Goal: Contribute content: Contribute content

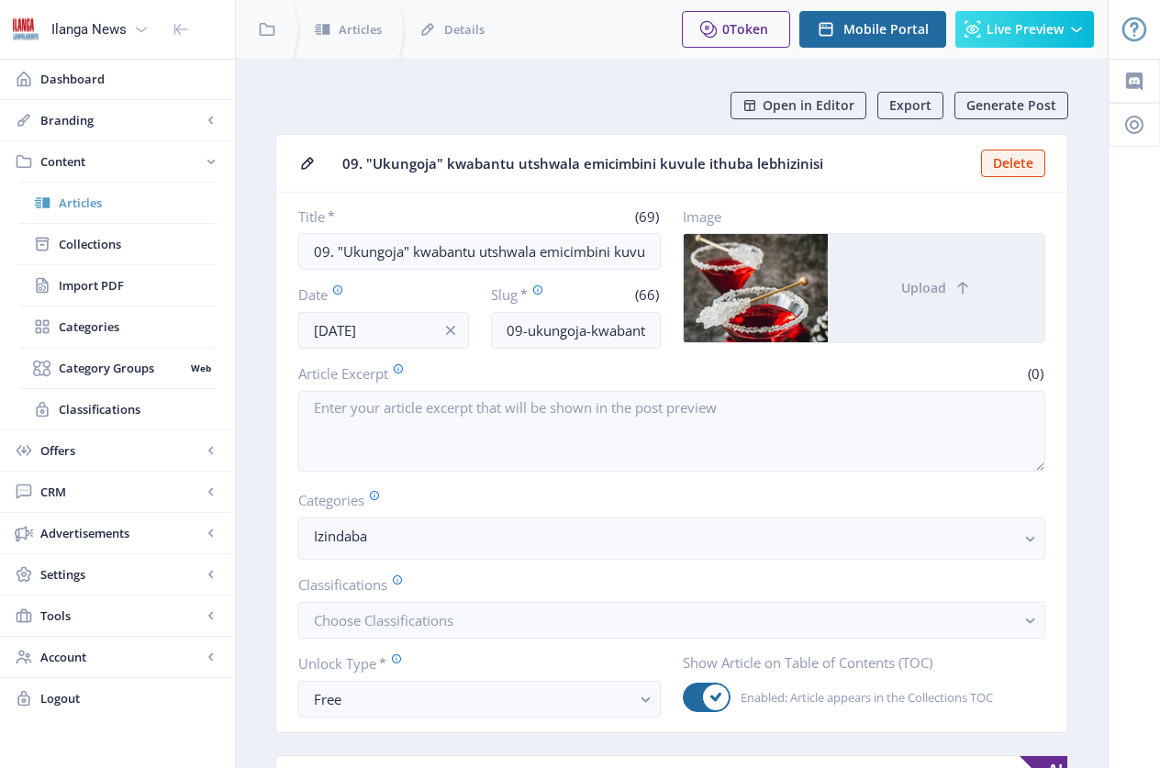
click at [89, 206] on span "Articles" at bounding box center [138, 203] width 158 height 18
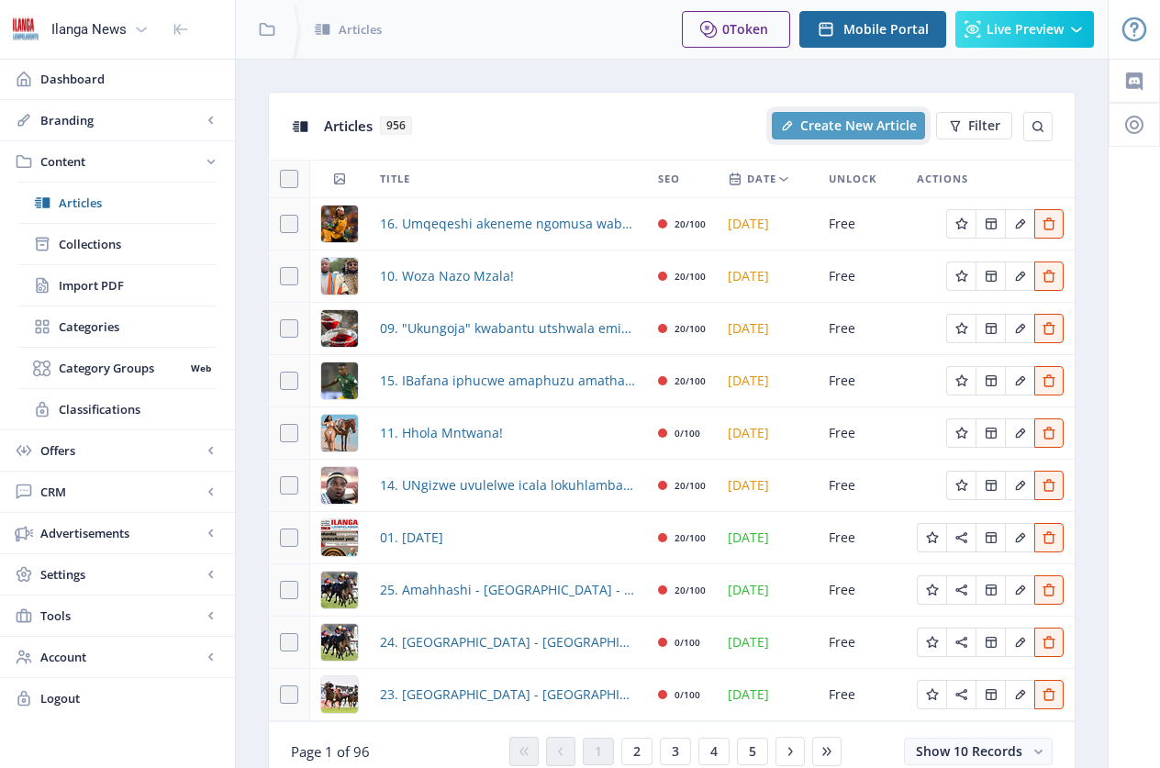
click at [853, 128] on span "Create New Article" at bounding box center [858, 125] width 117 height 15
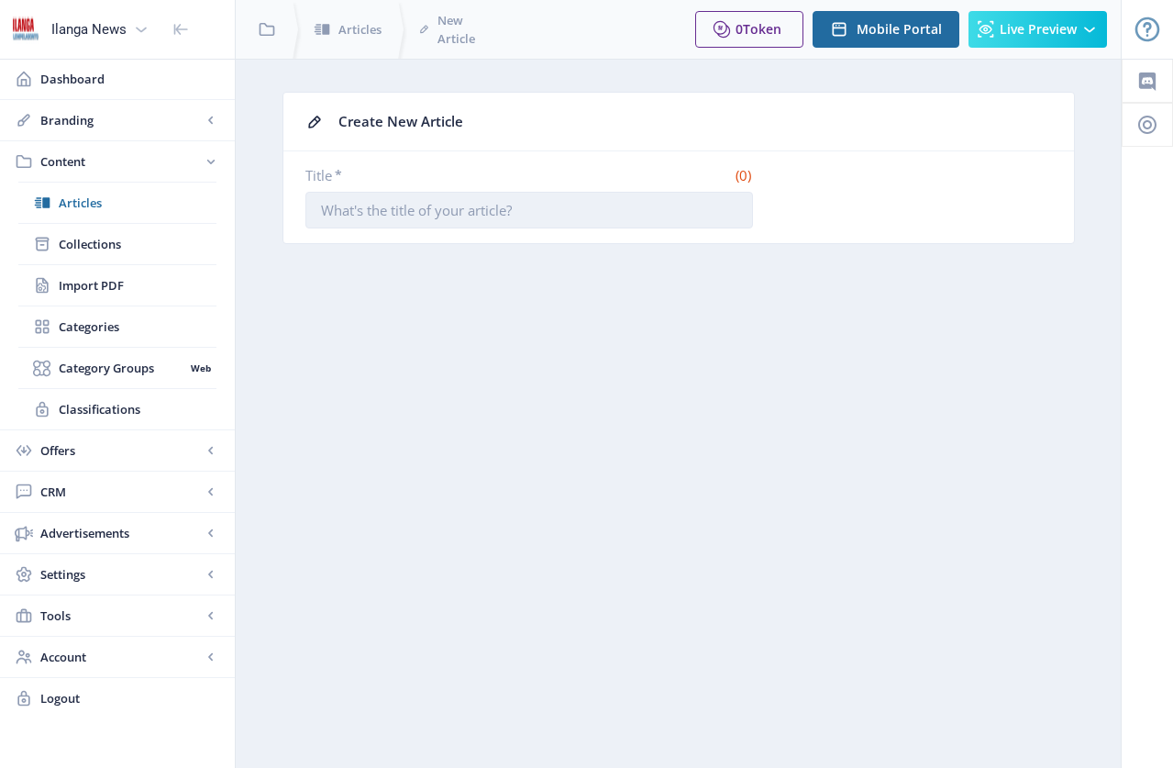
click at [538, 208] on input "Title *" at bounding box center [529, 210] width 448 height 37
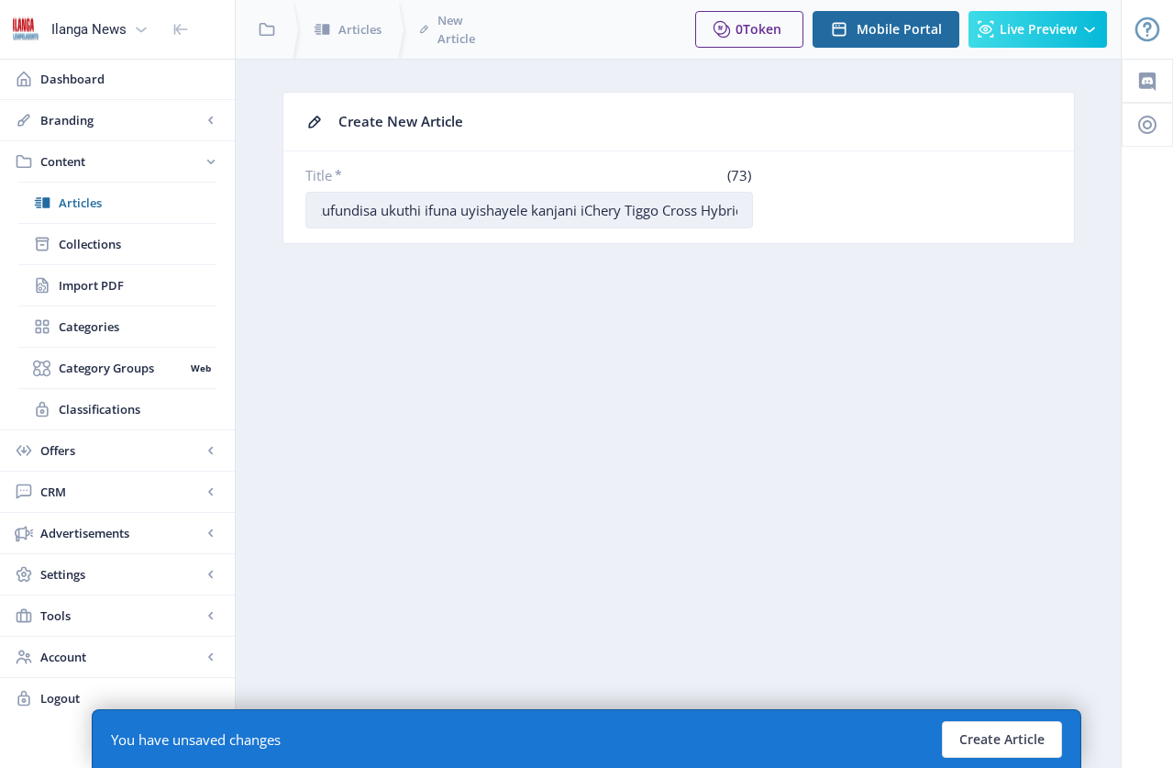
scroll to position [0, 57]
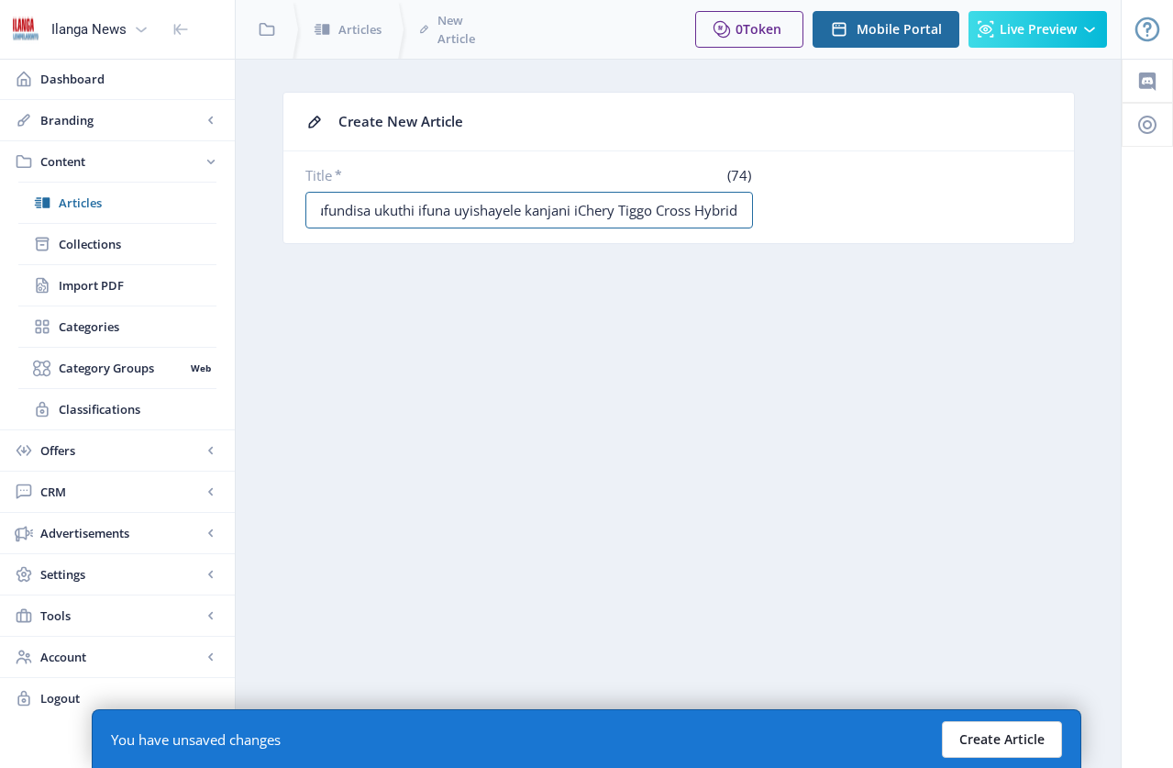
type input "13. Iyakufundisa ukuthi ifuna uyishayele kanjani iChery Tiggo Cross Hybrid"
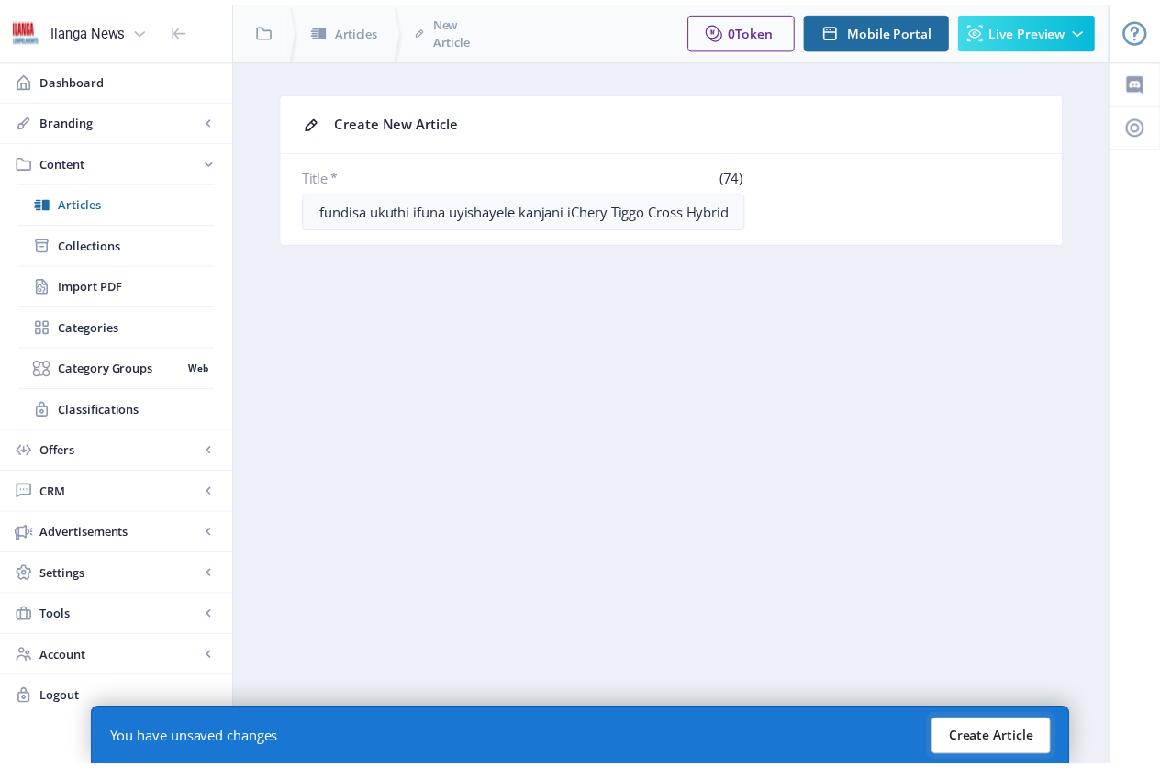
scroll to position [0, 0]
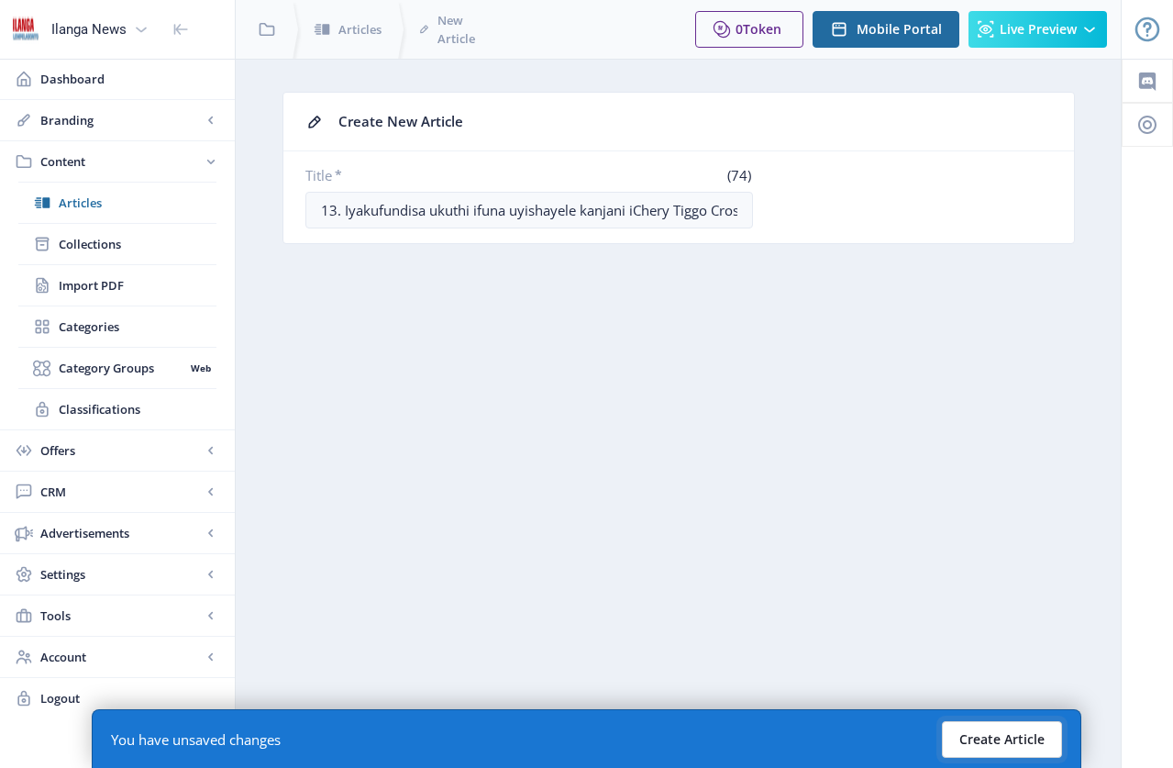
click at [861, 729] on button "Create Article" at bounding box center [1002, 739] width 120 height 37
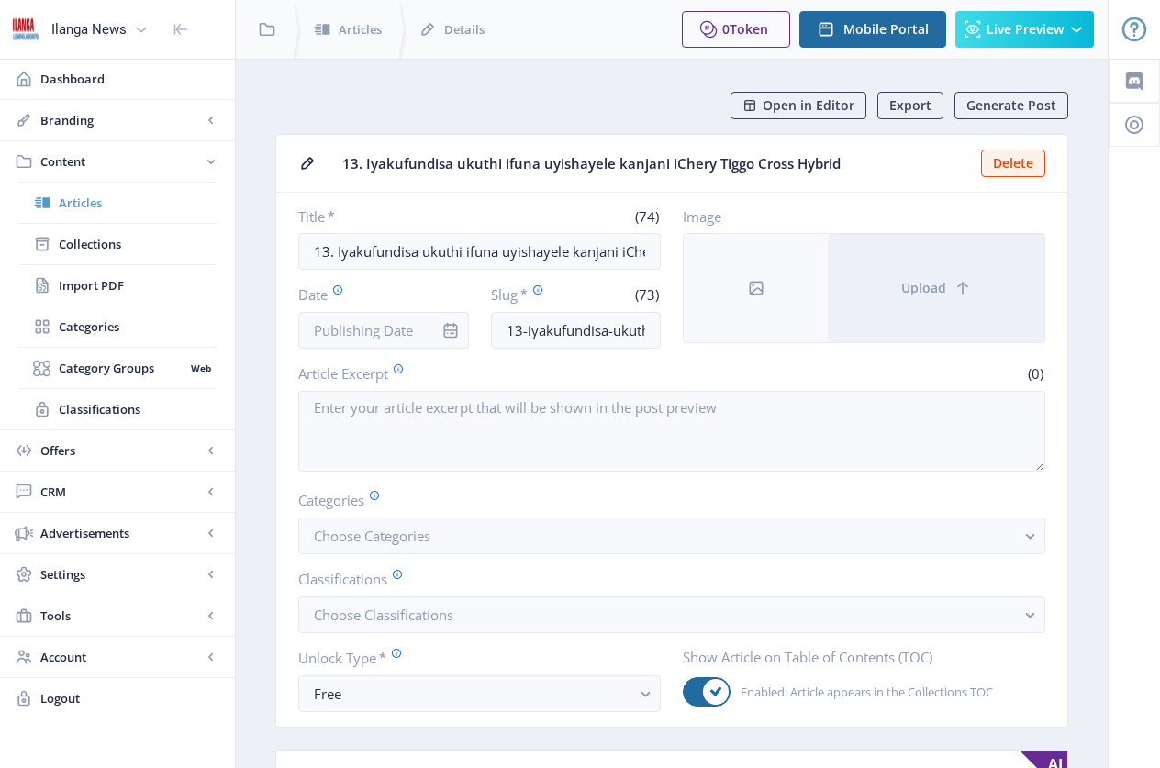
click at [87, 205] on span "Articles" at bounding box center [138, 203] width 158 height 18
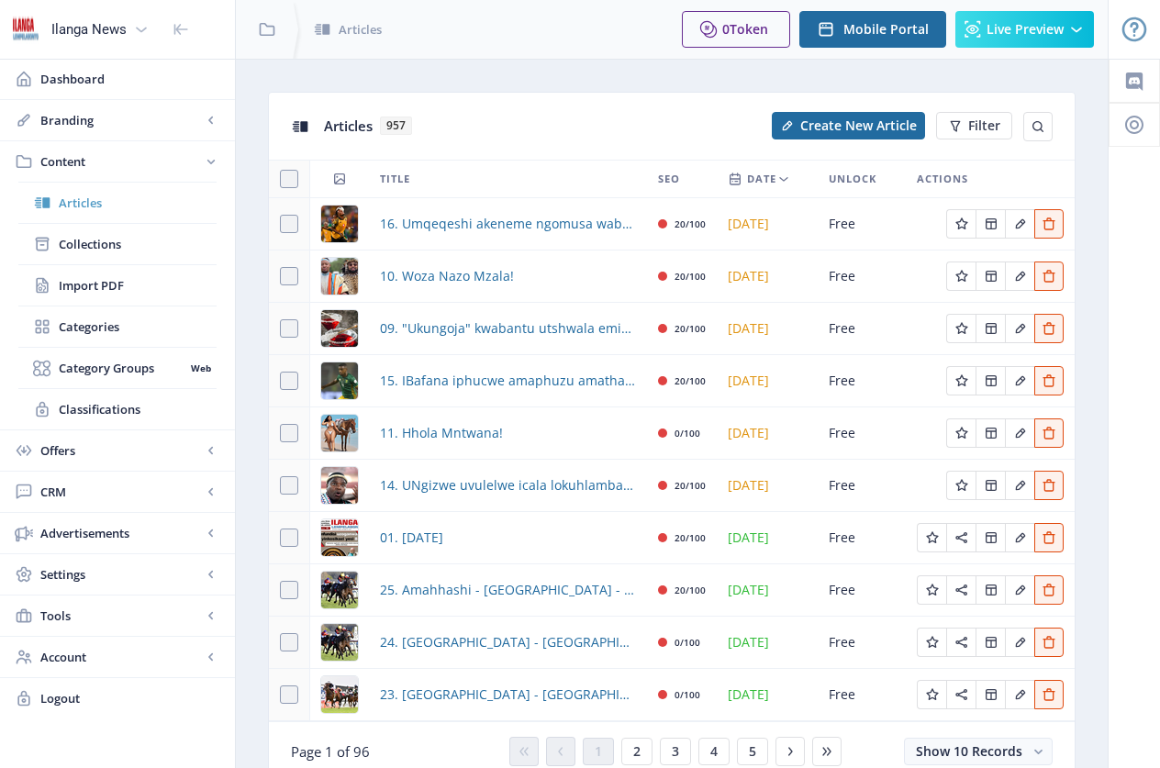
click at [84, 205] on span "Articles" at bounding box center [138, 203] width 158 height 18
click at [824, 130] on span "Create New Article" at bounding box center [858, 125] width 117 height 15
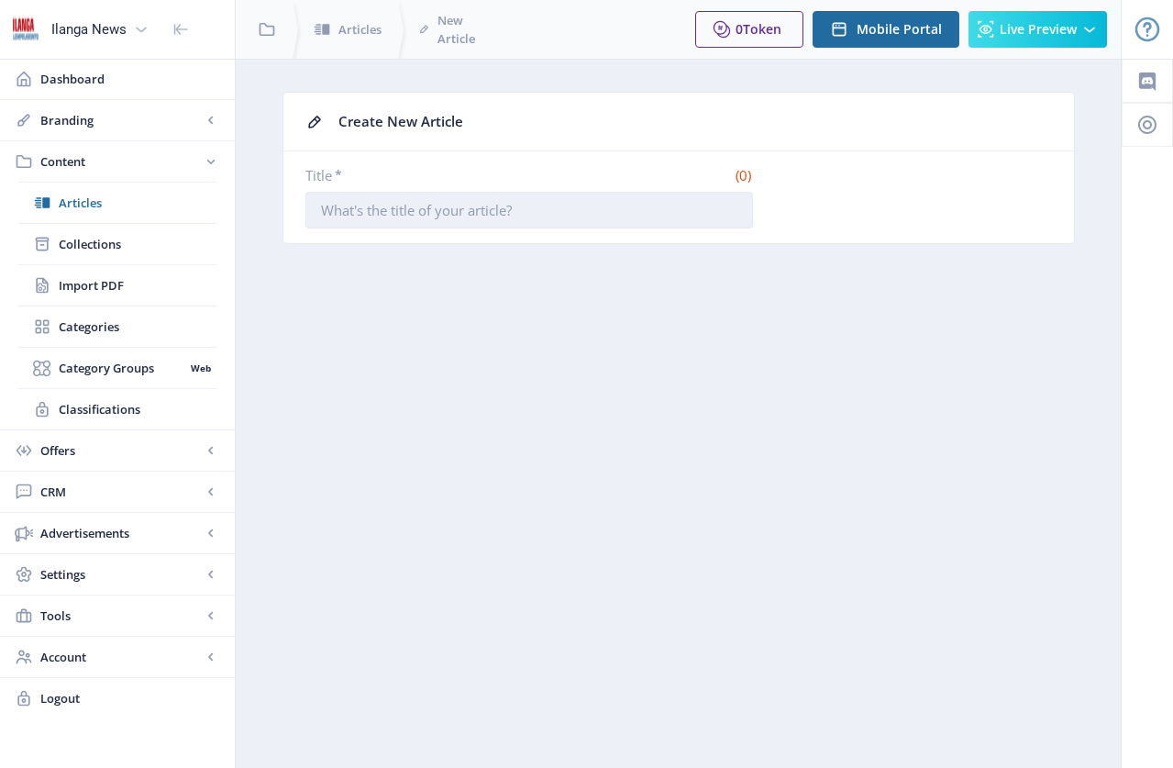
click at [412, 206] on input "Title *" at bounding box center [529, 210] width 448 height 37
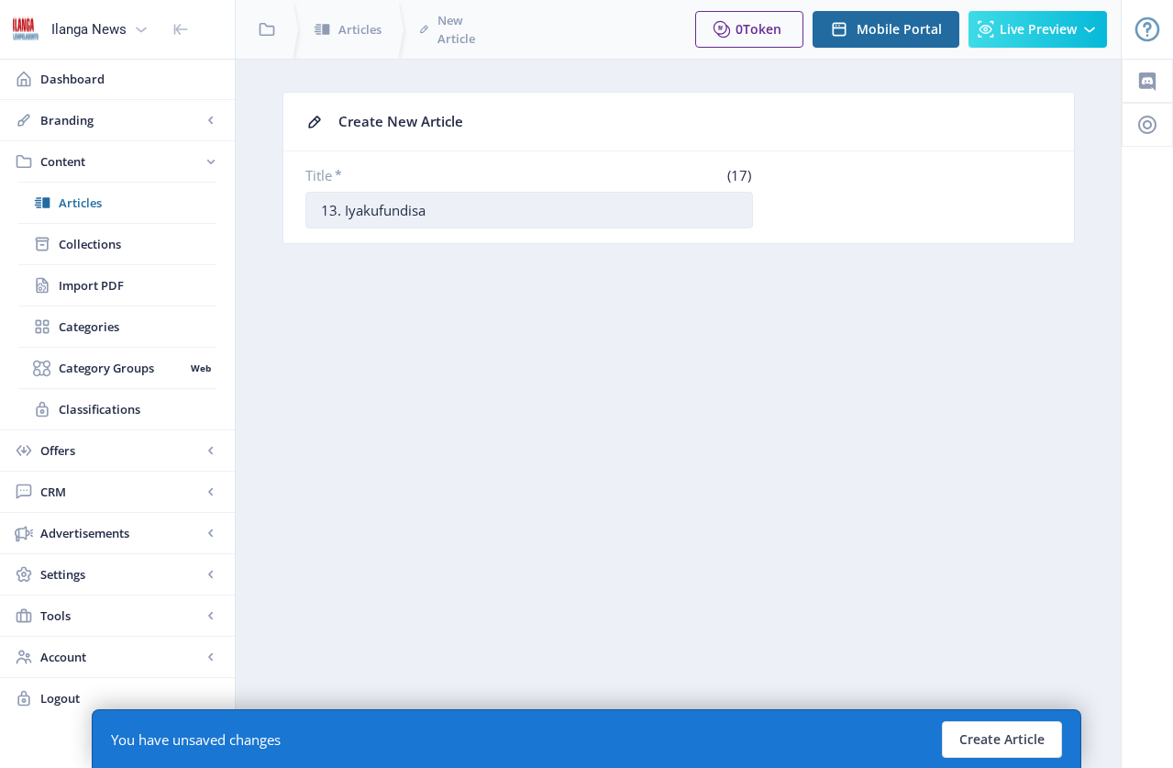
type input "13. Iyakufundisa ukuthi ifuna uyishayele kanjani iChery Tiggo Cross Hybrid"
click at [861, 729] on button "Create Article" at bounding box center [1002, 739] width 120 height 37
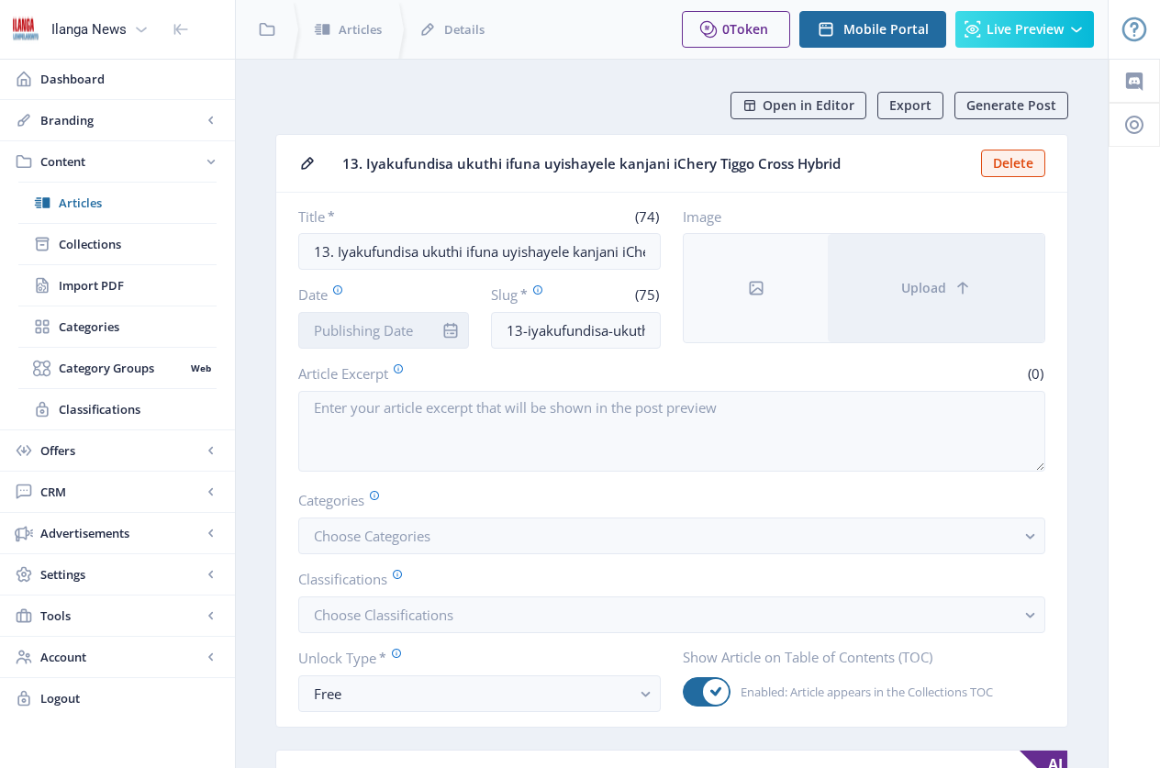
click at [394, 328] on input "Date" at bounding box center [383, 330] width 171 height 37
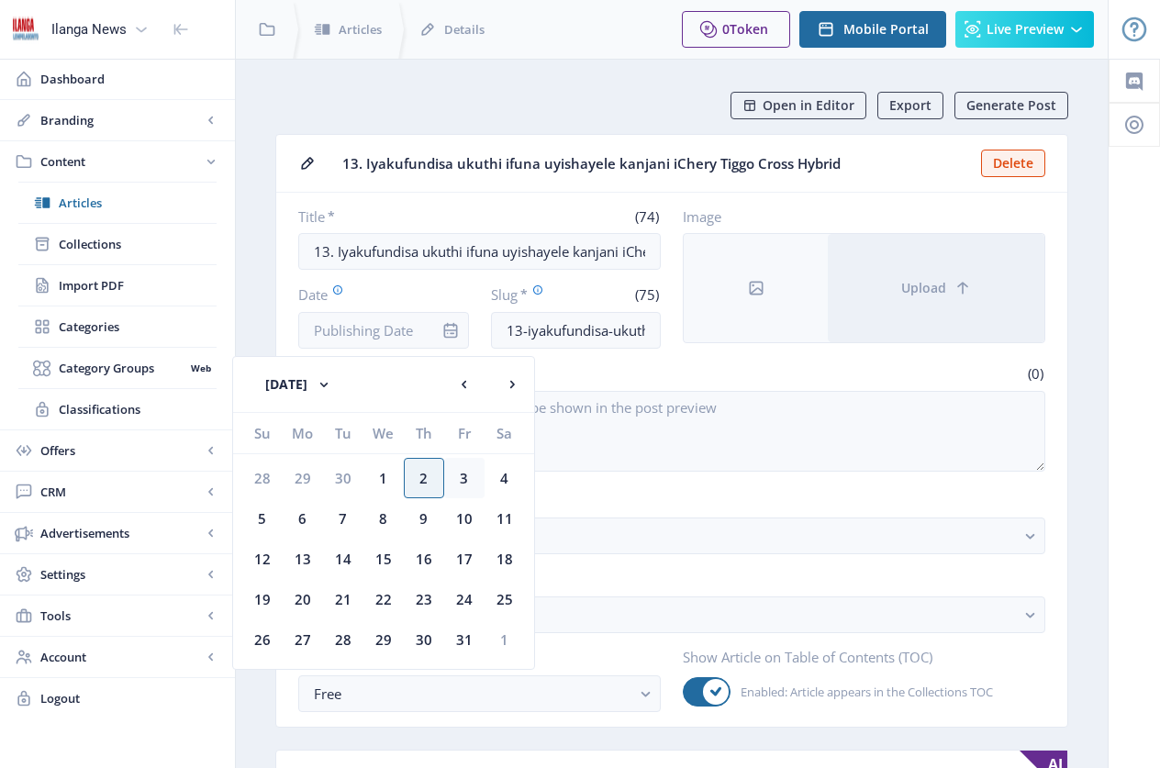
click at [468, 481] on div "3" at bounding box center [464, 478] width 40 height 40
type input "[DATE]"
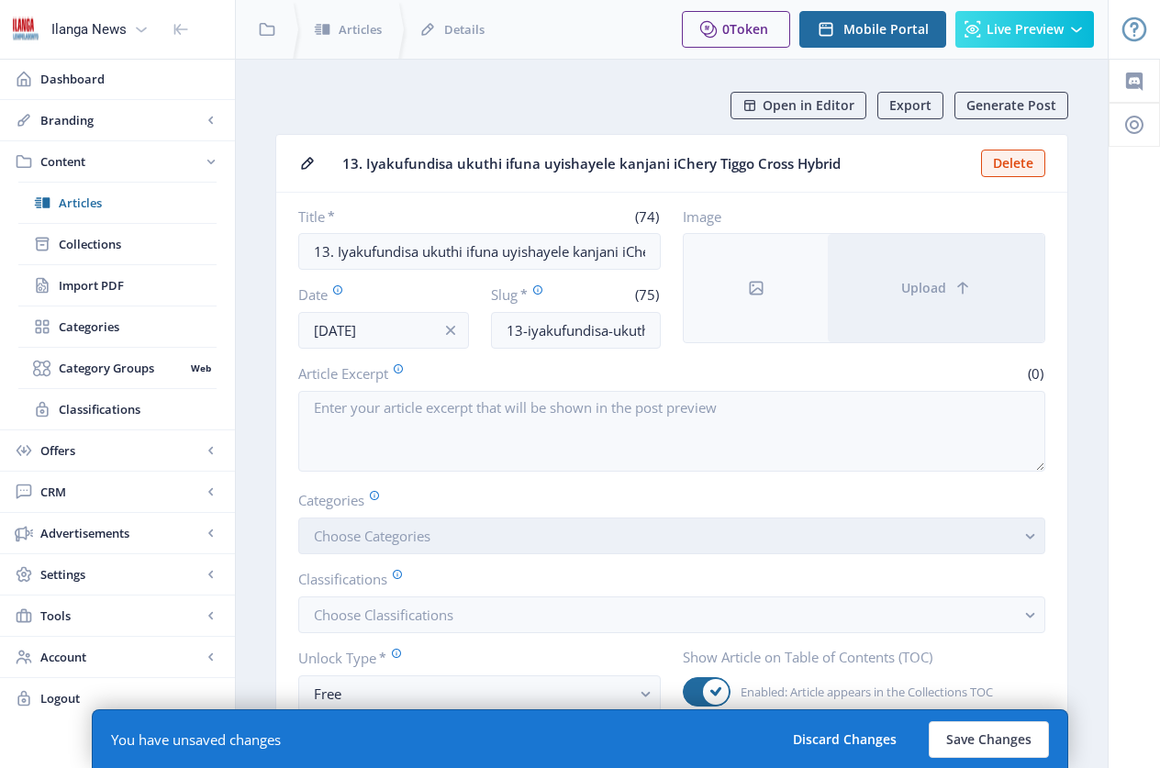
click at [416, 527] on span "Choose Categories" at bounding box center [372, 536] width 117 height 18
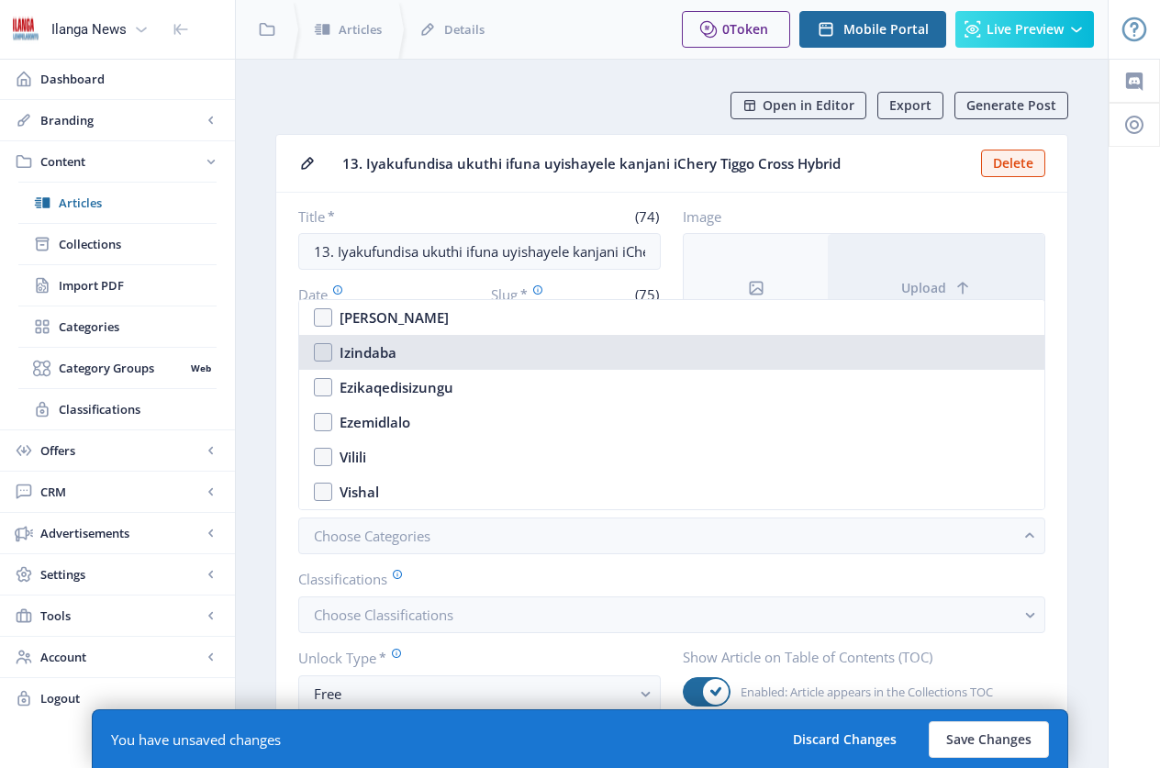
click at [327, 349] on nb-option "Izindaba" at bounding box center [671, 352] width 745 height 35
checkbox input "true"
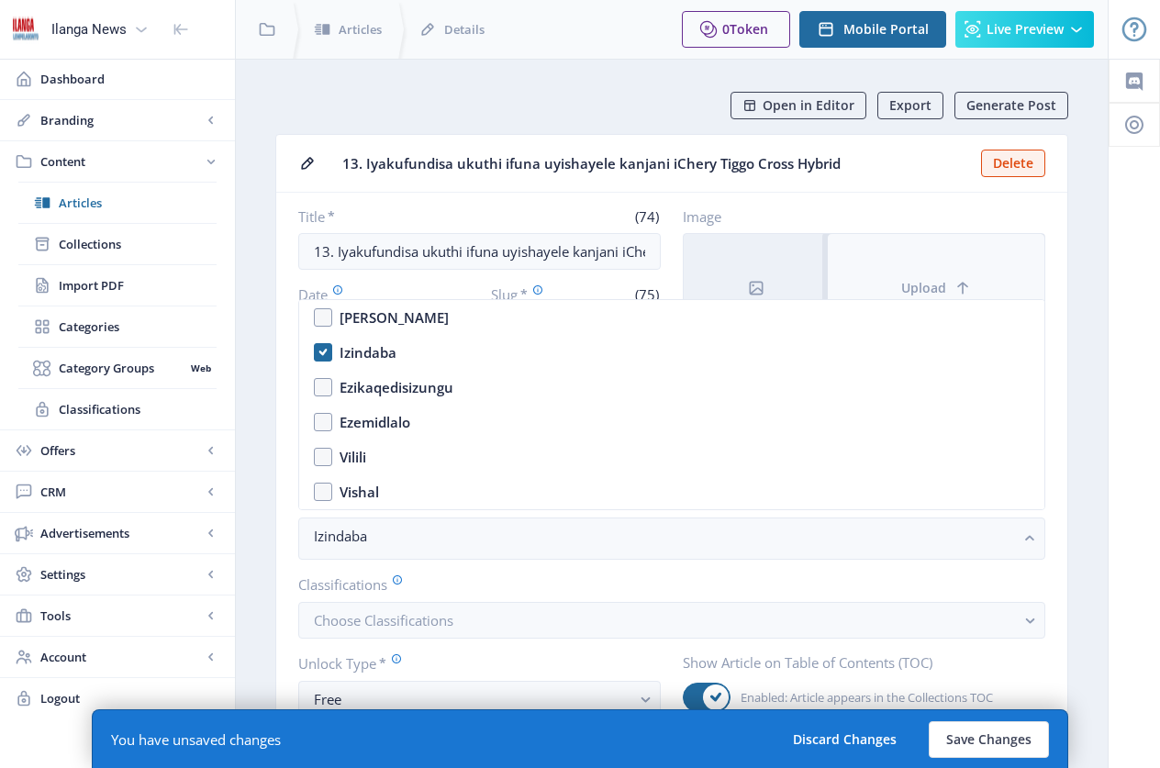
click at [861, 252] on button "Upload" at bounding box center [935, 288] width 216 height 108
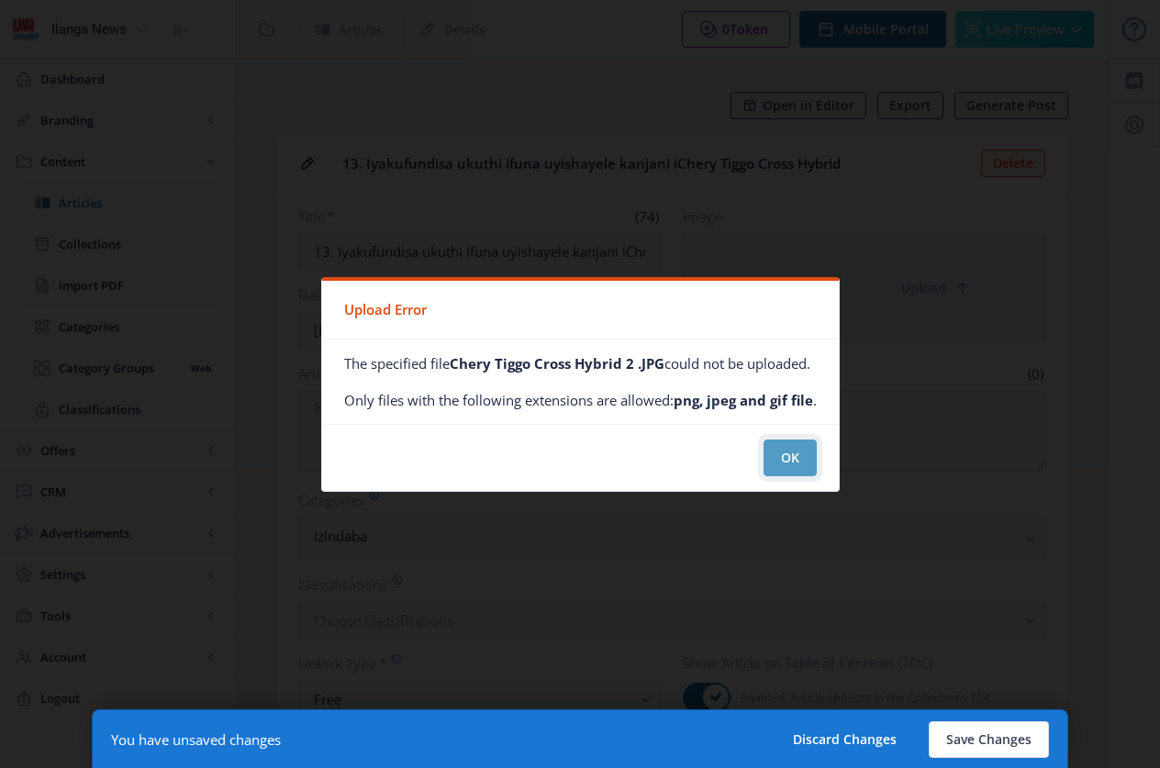
click at [798, 461] on button "OK" at bounding box center [789, 457] width 53 height 37
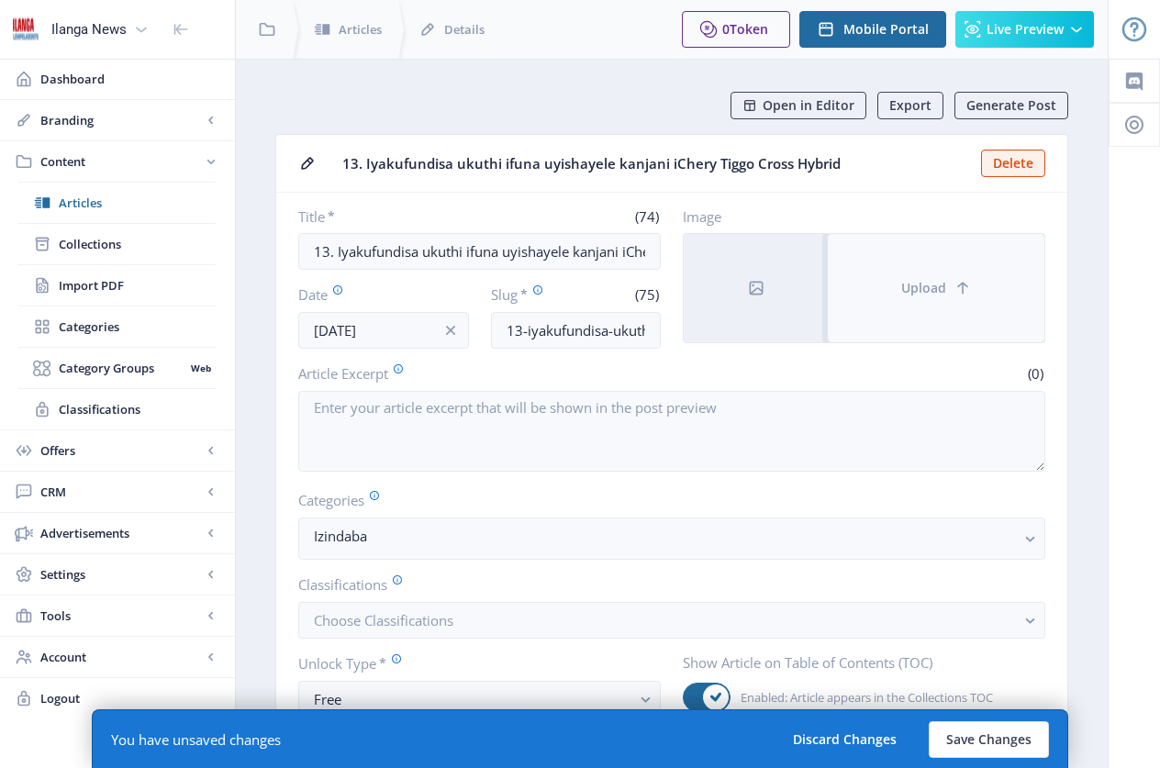
click at [861, 270] on button "Upload" at bounding box center [935, 288] width 216 height 108
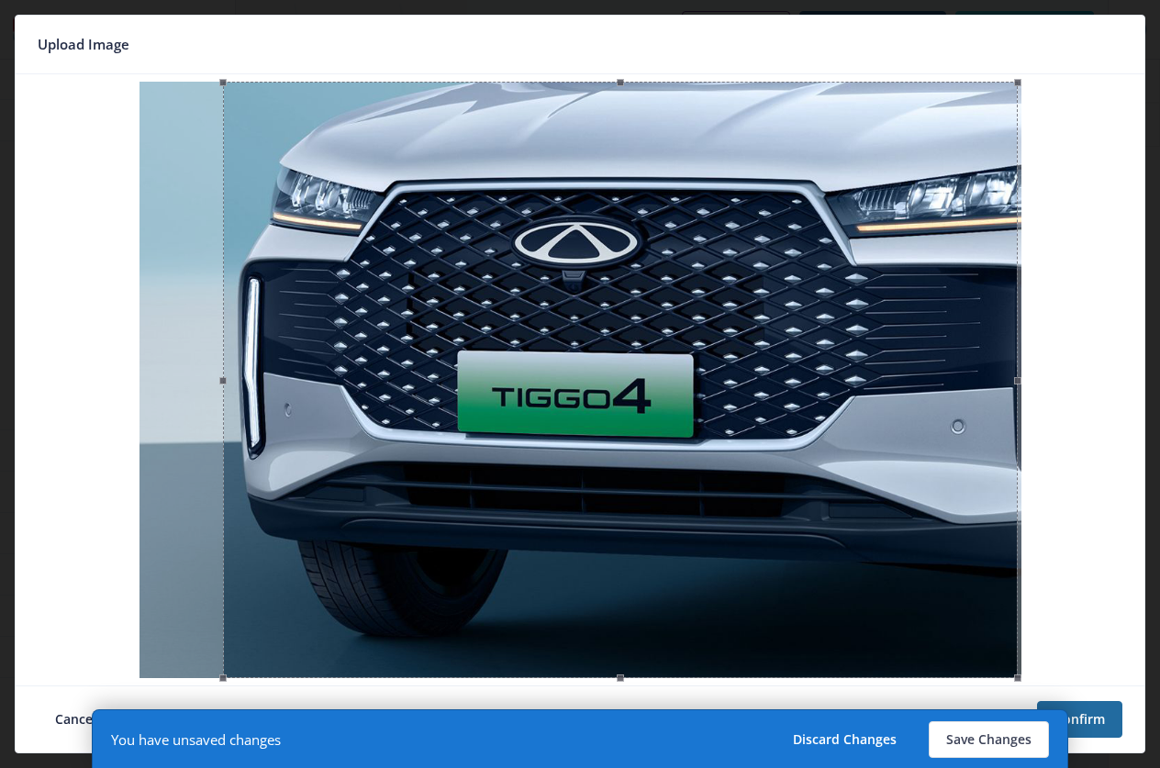
drag, startPoint x: 860, startPoint y: 534, endPoint x: 901, endPoint y: 534, distance: 40.4
click at [861, 534] on div at bounding box center [620, 380] width 795 height 596
click at [861, 724] on button "Confirm" at bounding box center [1079, 719] width 85 height 37
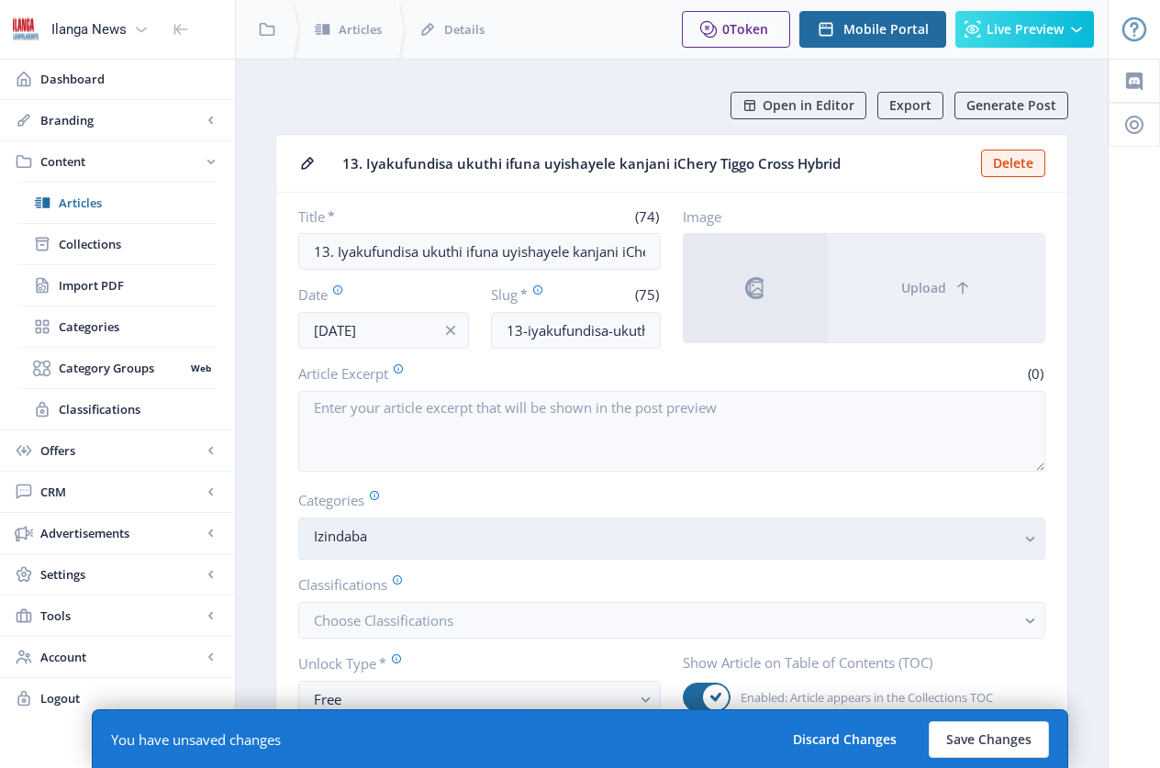
click at [472, 538] on nb-select-label "Izindaba" at bounding box center [664, 536] width 701 height 22
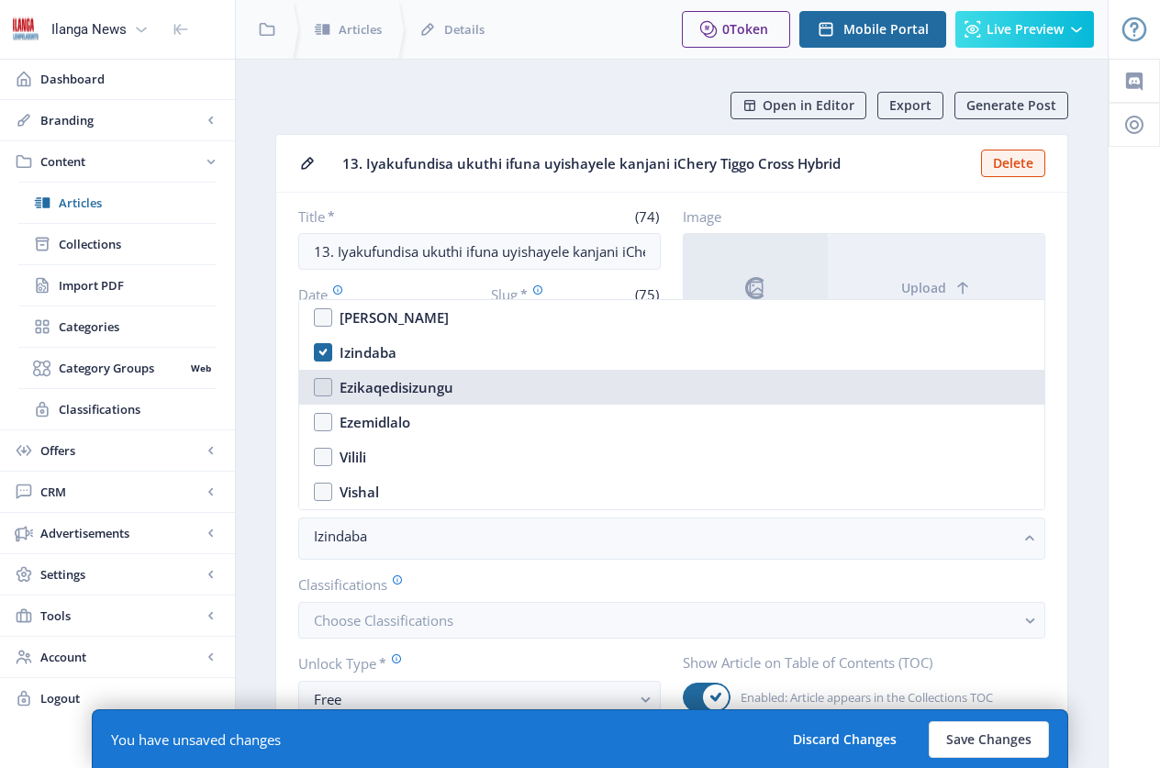
click at [402, 394] on div "Ezikaqedisizungu" at bounding box center [396, 387] width 114 height 22
checkbox input "true"
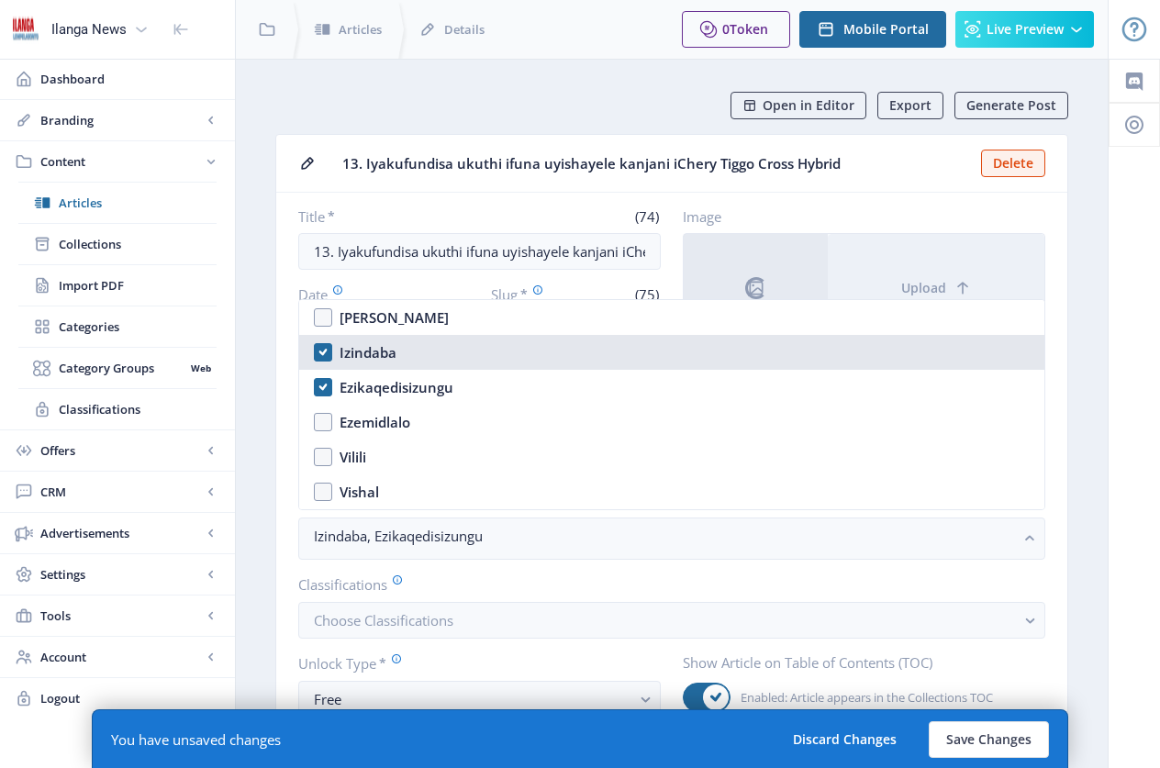
click at [334, 350] on nb-option "Izindaba" at bounding box center [671, 352] width 745 height 35
checkbox input "false"
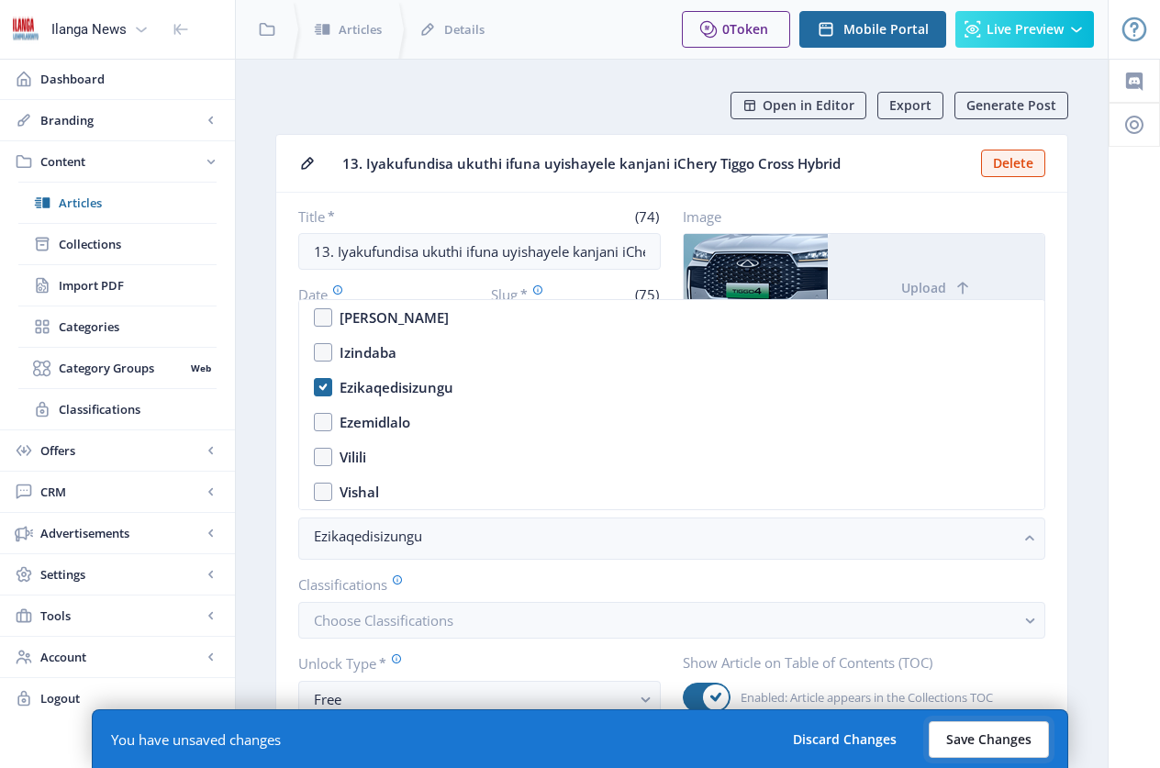
click at [861, 729] on button "Save Changes" at bounding box center [988, 739] width 120 height 37
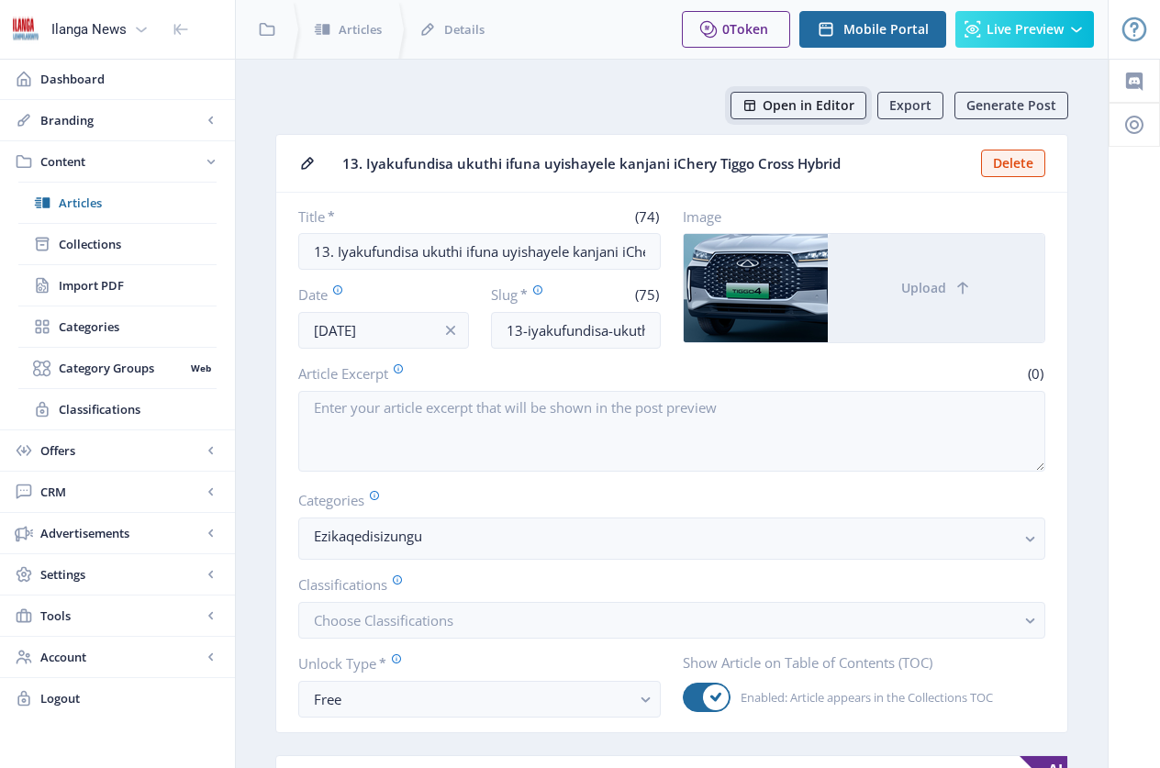
click at [822, 109] on span "Open in Editor" at bounding box center [808, 105] width 92 height 15
click at [95, 211] on span "Articles" at bounding box center [138, 203] width 158 height 18
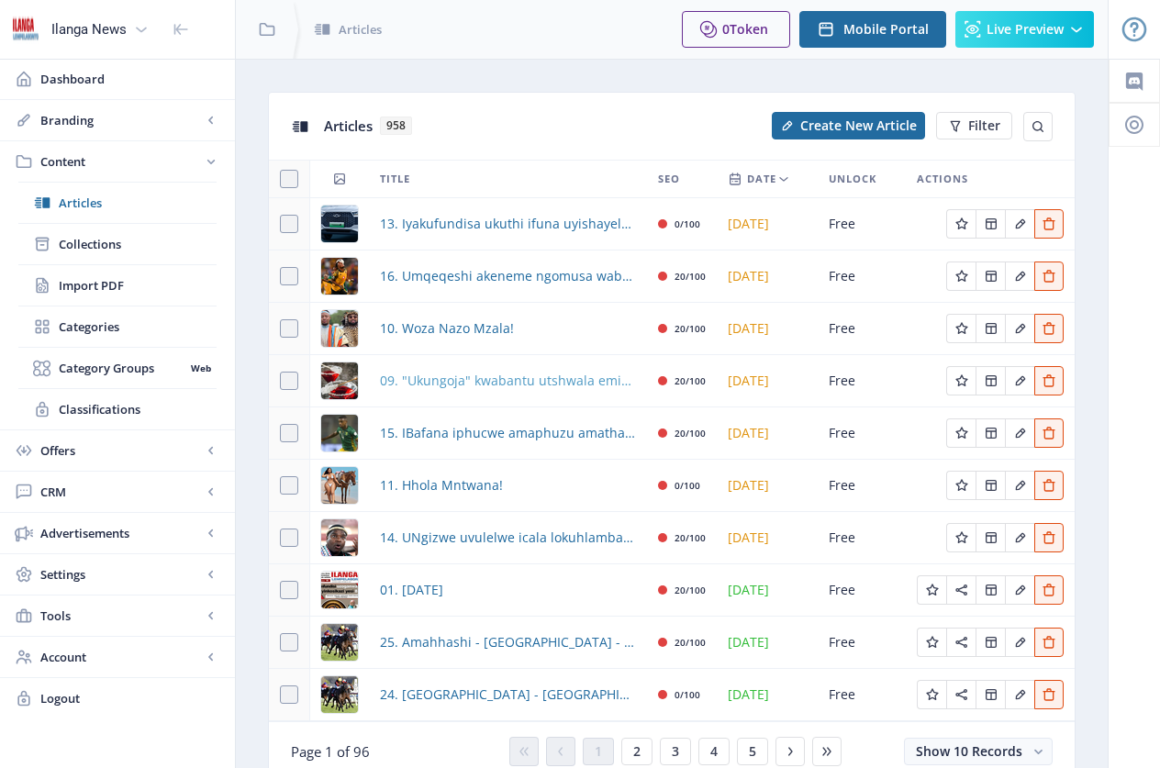
click at [477, 385] on span "09. "Ukungoja" kwabantu utshwala emicimbini kuvule ithuba lebhizinisi" at bounding box center [508, 381] width 256 height 22
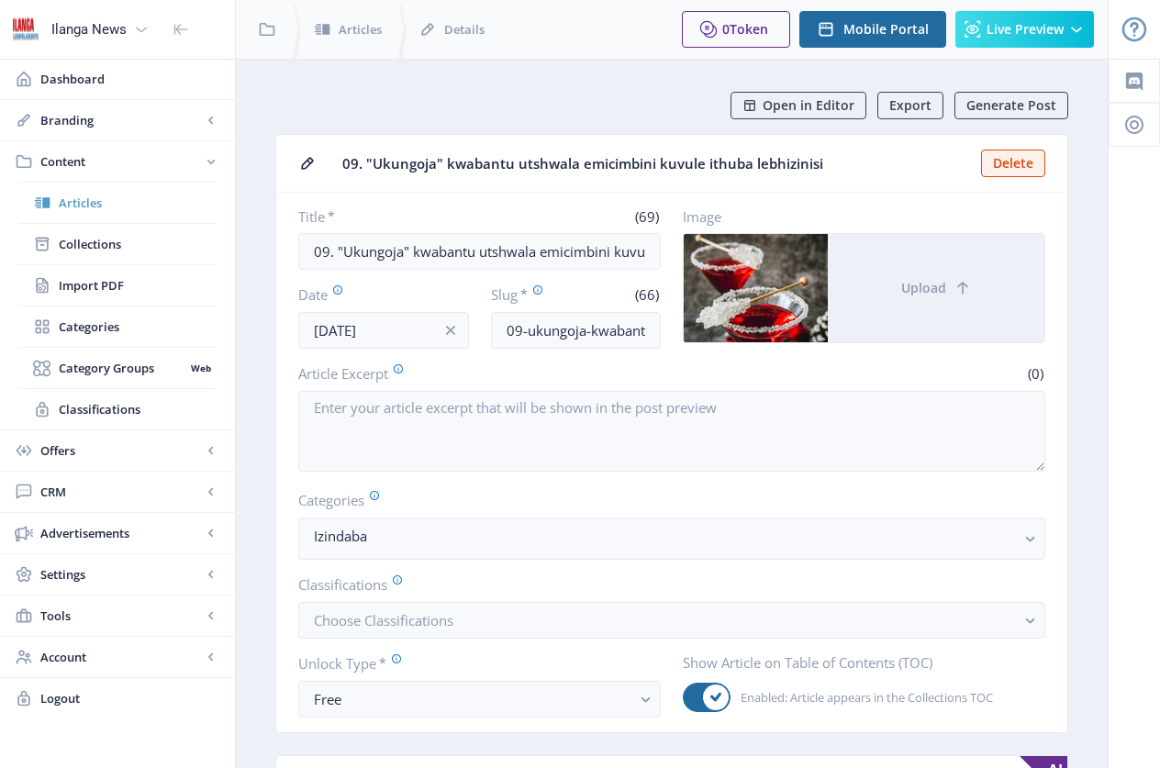
click at [102, 205] on span "Articles" at bounding box center [138, 203] width 158 height 18
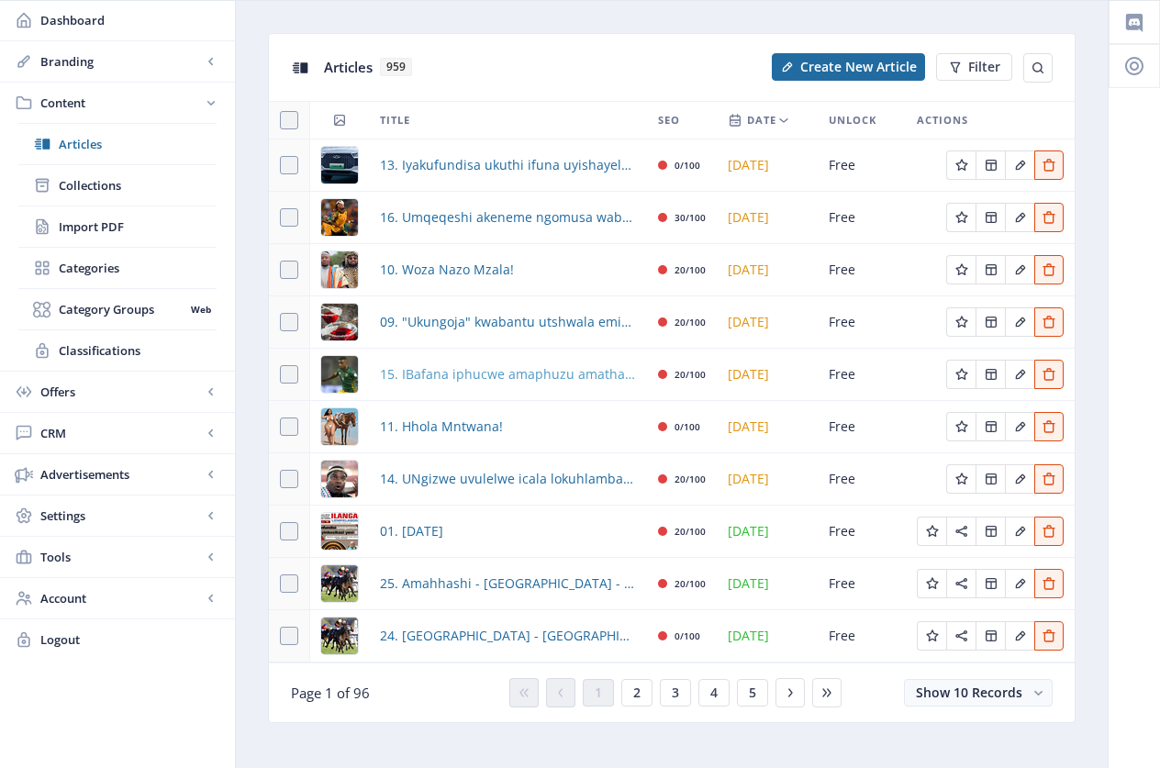
scroll to position [78, 0]
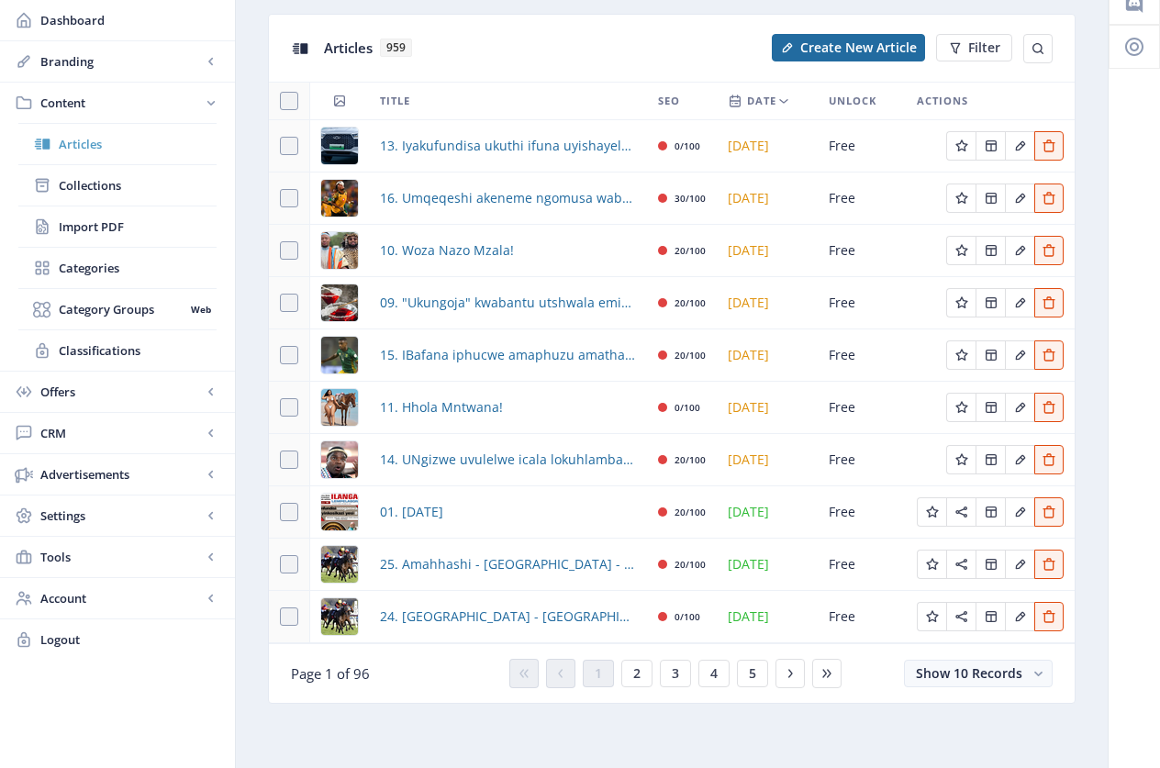
click at [87, 147] on span "Articles" at bounding box center [138, 144] width 158 height 18
click at [465, 305] on span "09. "Ukungoja" kwabantu utshwala emicimbini kuvule ithuba lebhizinisi" at bounding box center [508, 303] width 256 height 22
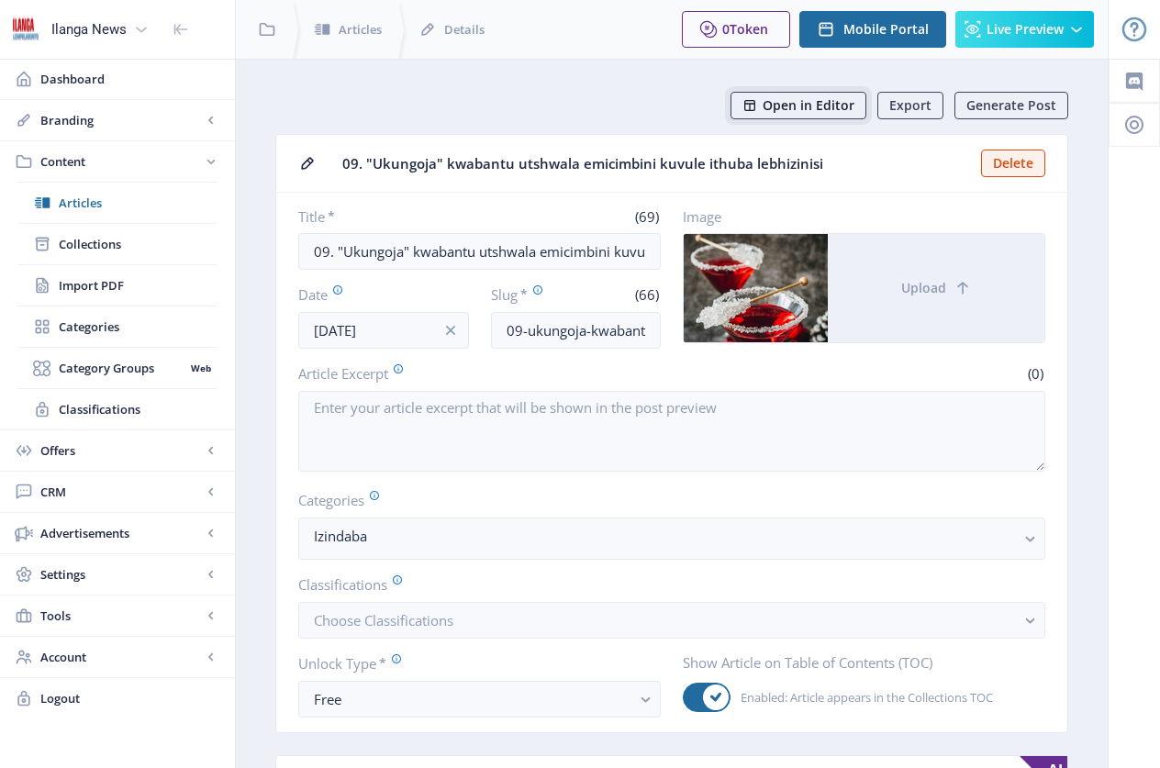
click at [838, 105] on span "Open in Editor" at bounding box center [808, 105] width 92 height 15
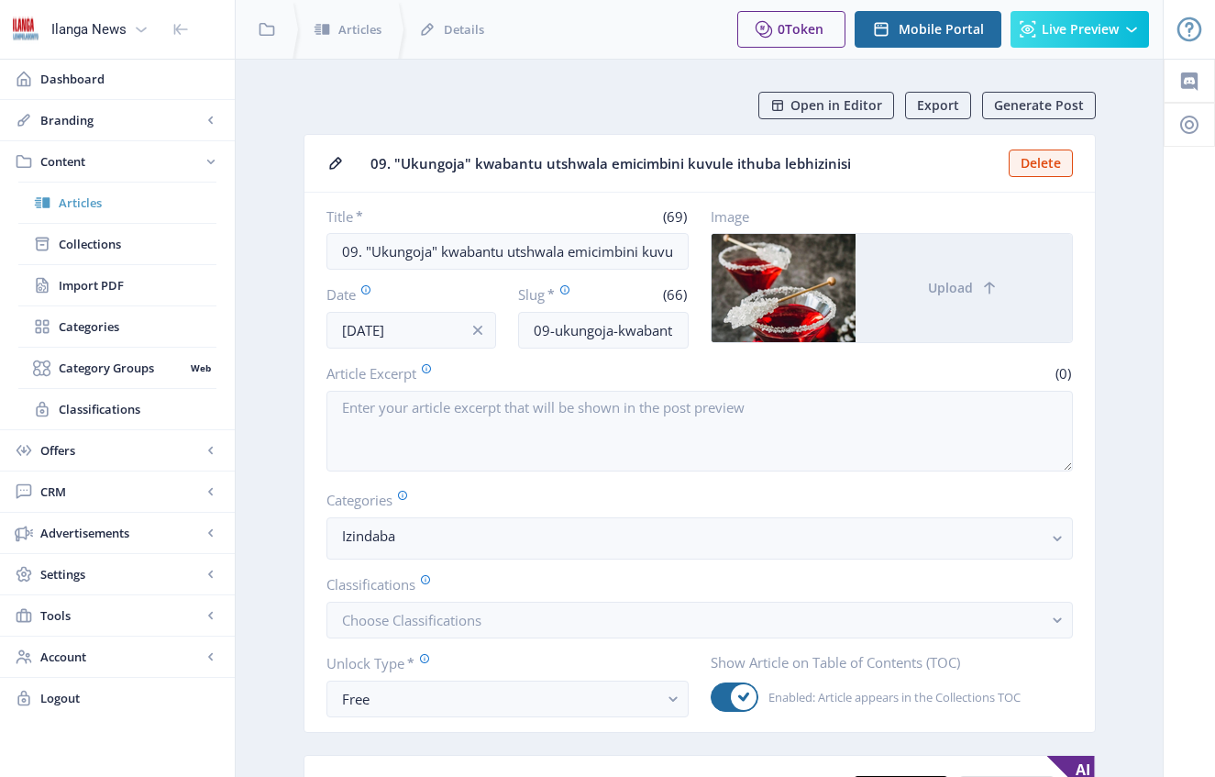
click at [108, 208] on span "Articles" at bounding box center [138, 203] width 158 height 18
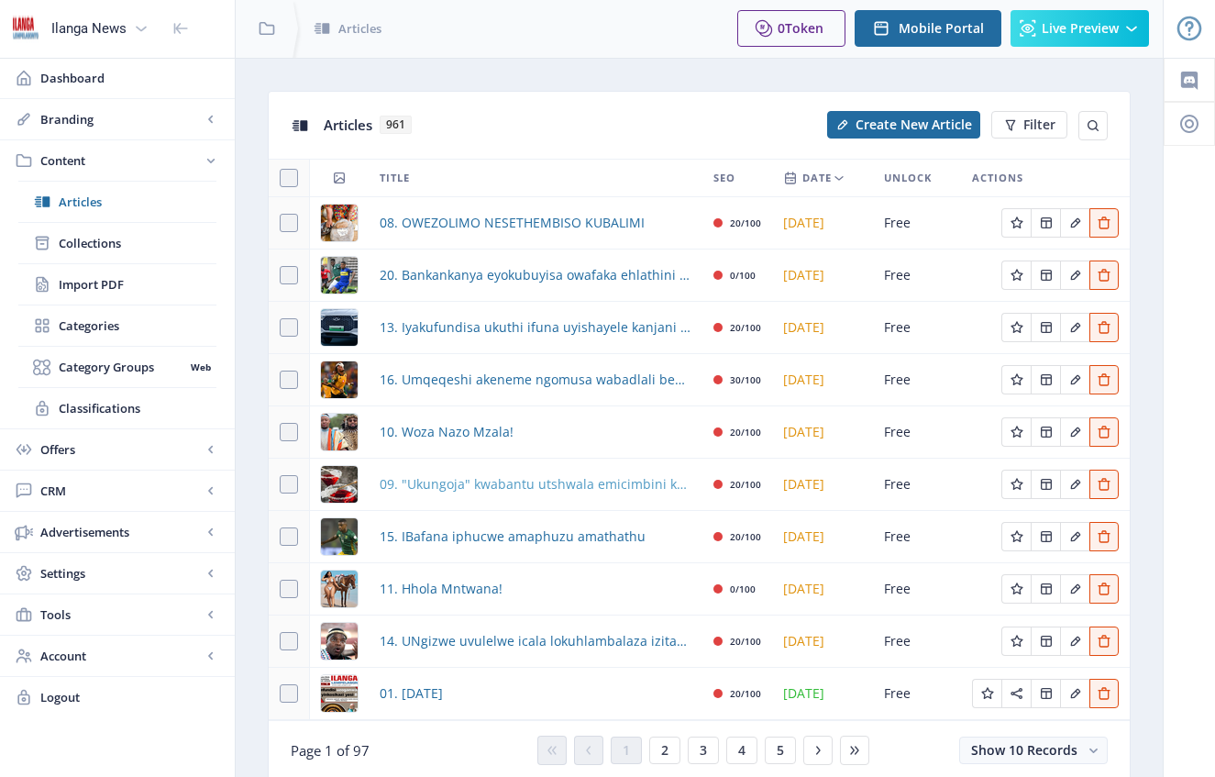
scroll to position [4, 0]
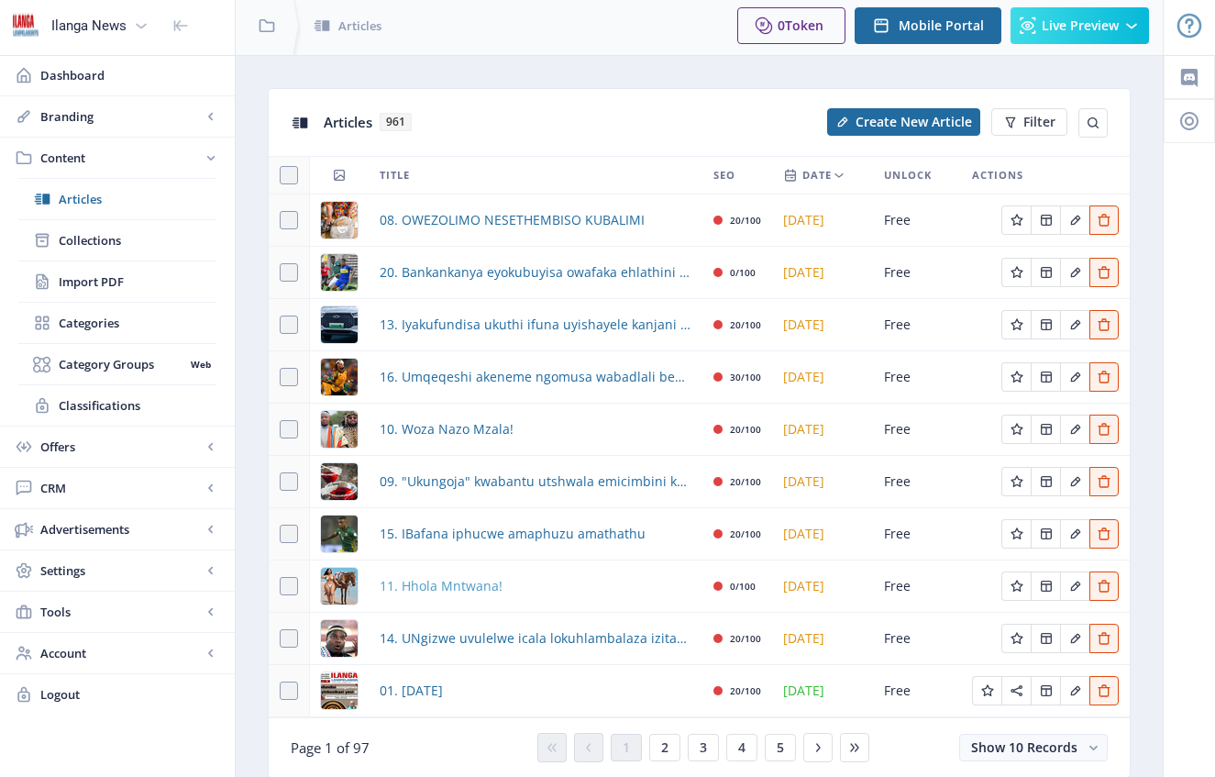
click at [437, 591] on span "11. Hhola Mntwana!" at bounding box center [441, 586] width 123 height 22
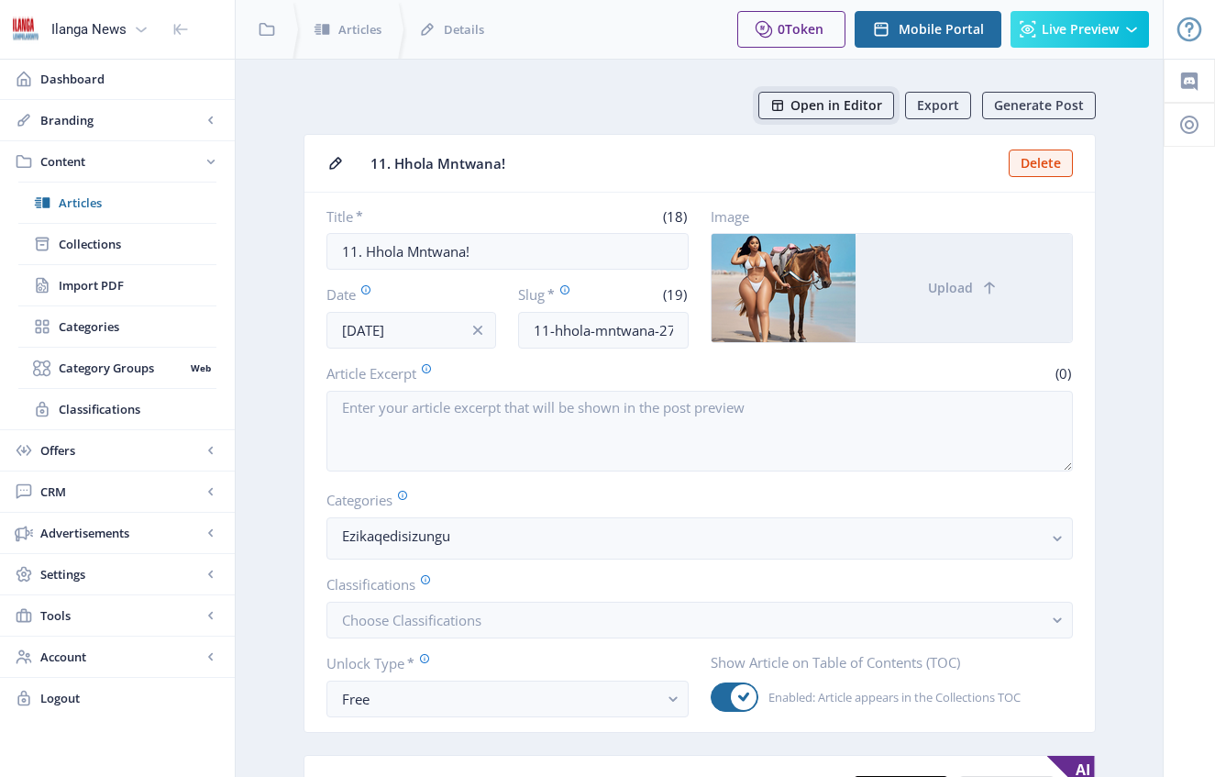
click at [847, 109] on span "Open in Editor" at bounding box center [837, 105] width 92 height 15
click at [78, 204] on span "Articles" at bounding box center [138, 203] width 158 height 18
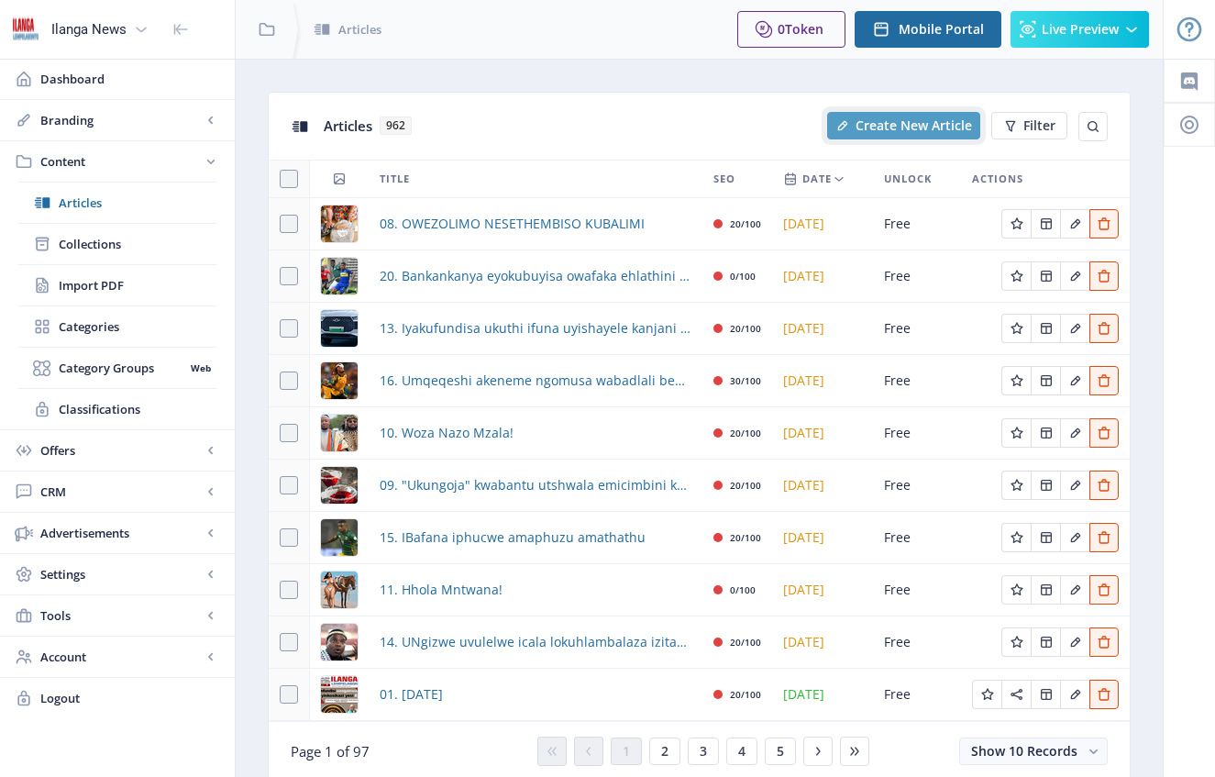
click at [861, 126] on span "Create New Article" at bounding box center [914, 125] width 117 height 15
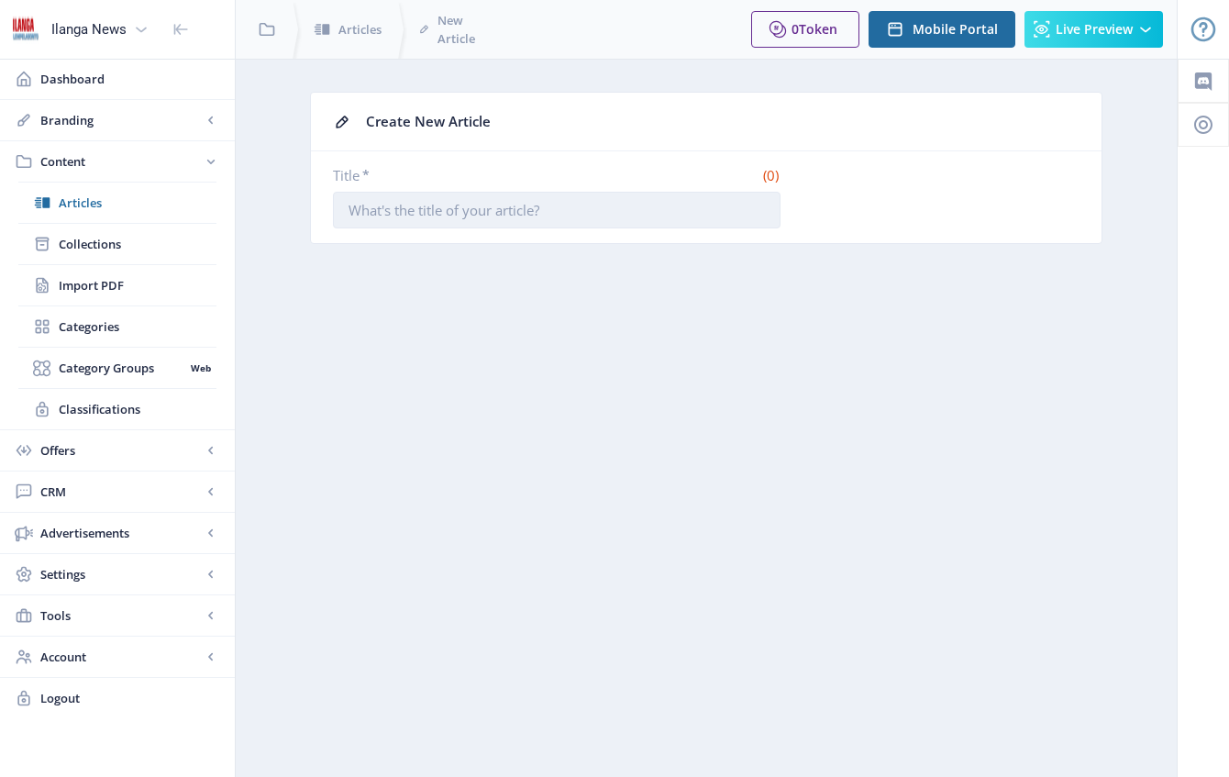
click at [546, 219] on input "Title *" at bounding box center [557, 210] width 448 height 37
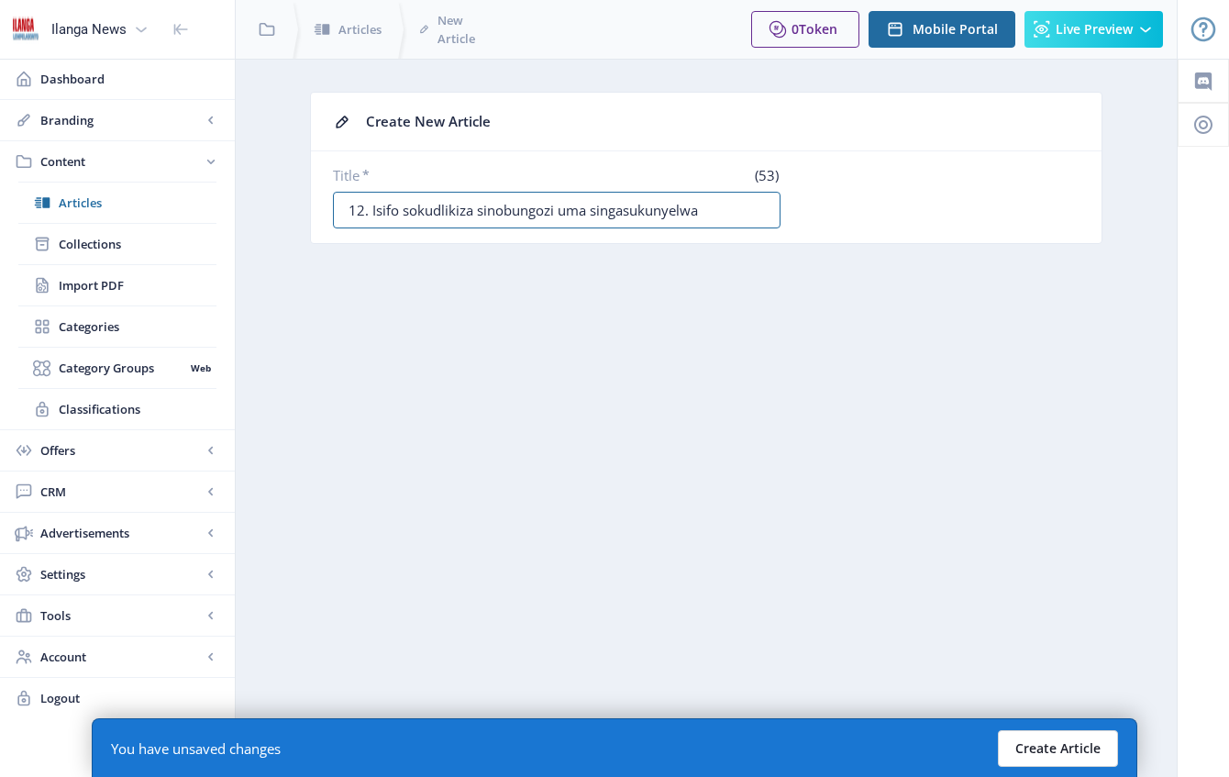
type input "12. Isifo sokudlikiza sinobungozi uma singasukunyelwa"
click at [861, 729] on button "Create Article" at bounding box center [1058, 748] width 120 height 37
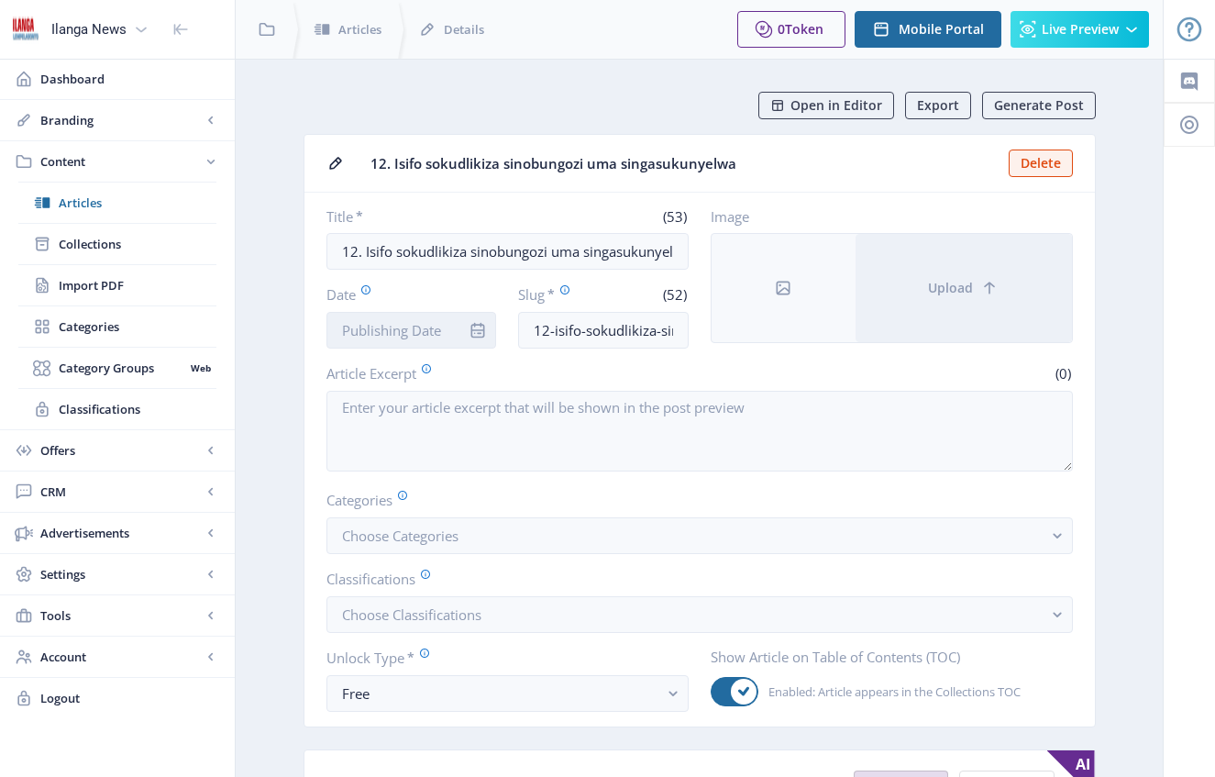
click at [426, 334] on input "Date" at bounding box center [412, 330] width 171 height 37
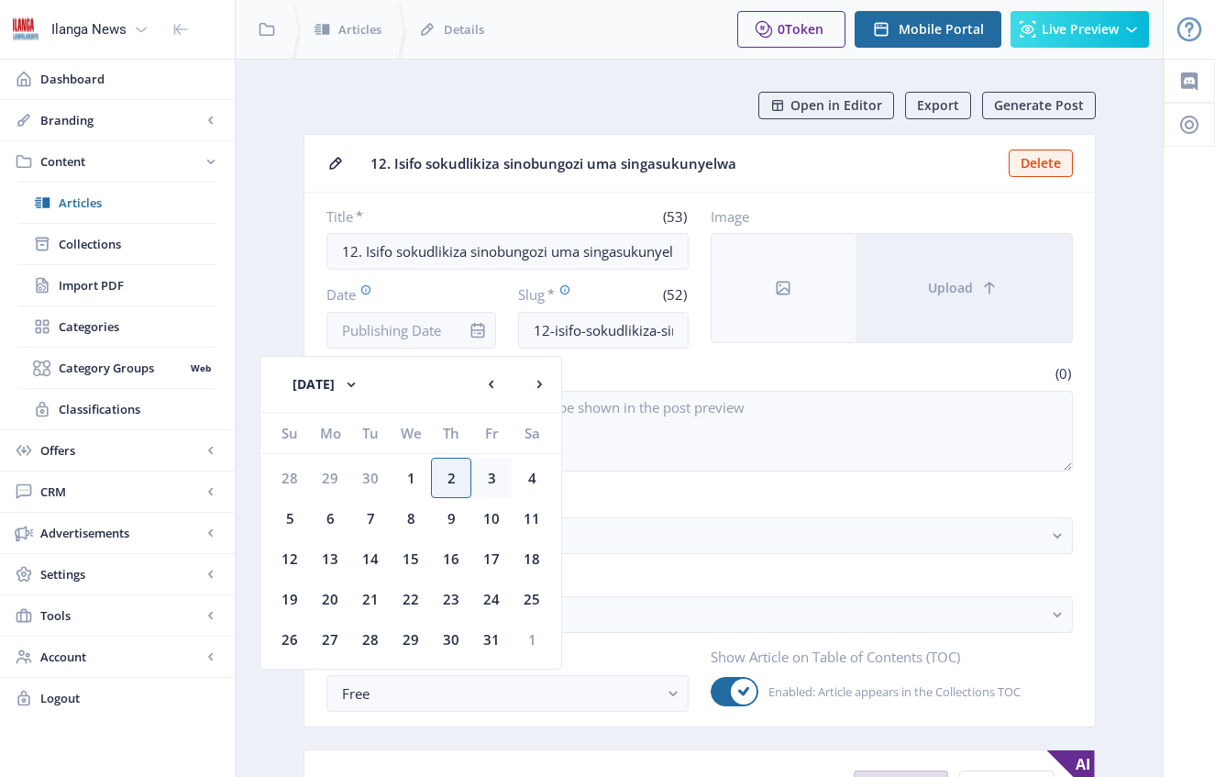
click at [492, 483] on div "3" at bounding box center [492, 478] width 40 height 40
type input "[DATE]"
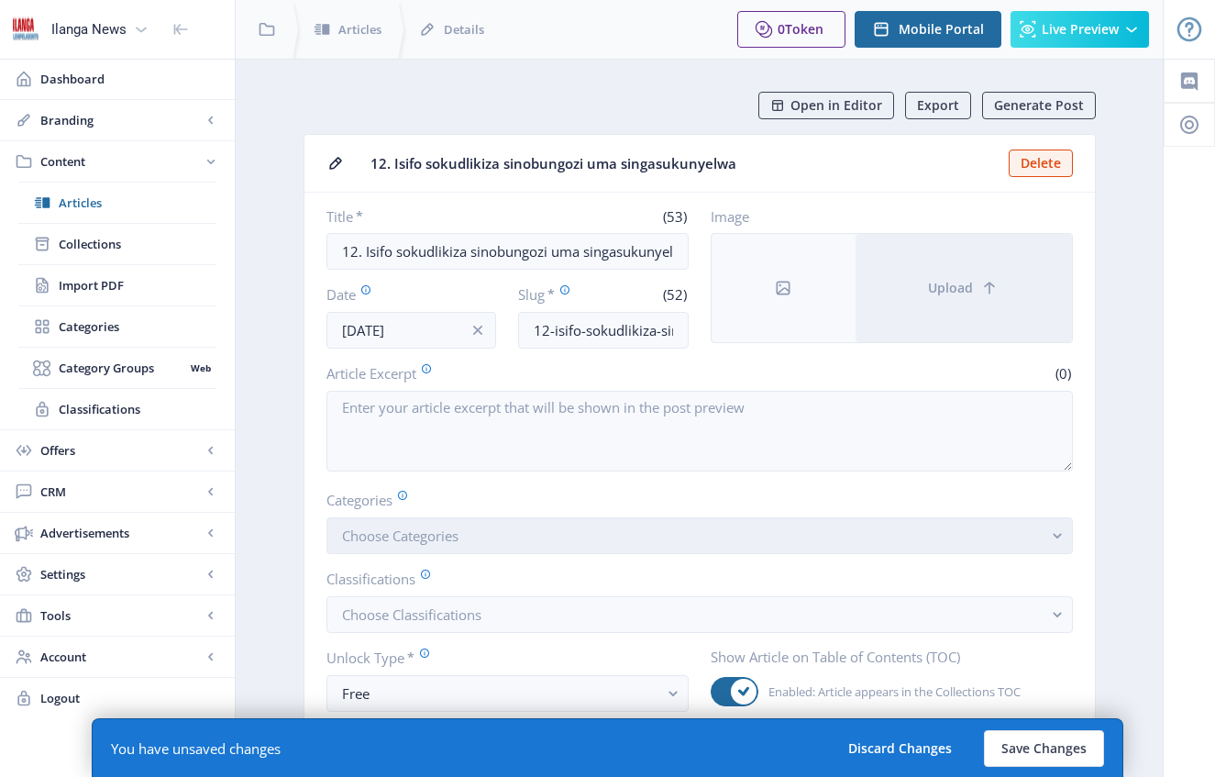
click at [444, 532] on span "Choose Categories" at bounding box center [400, 536] width 117 height 18
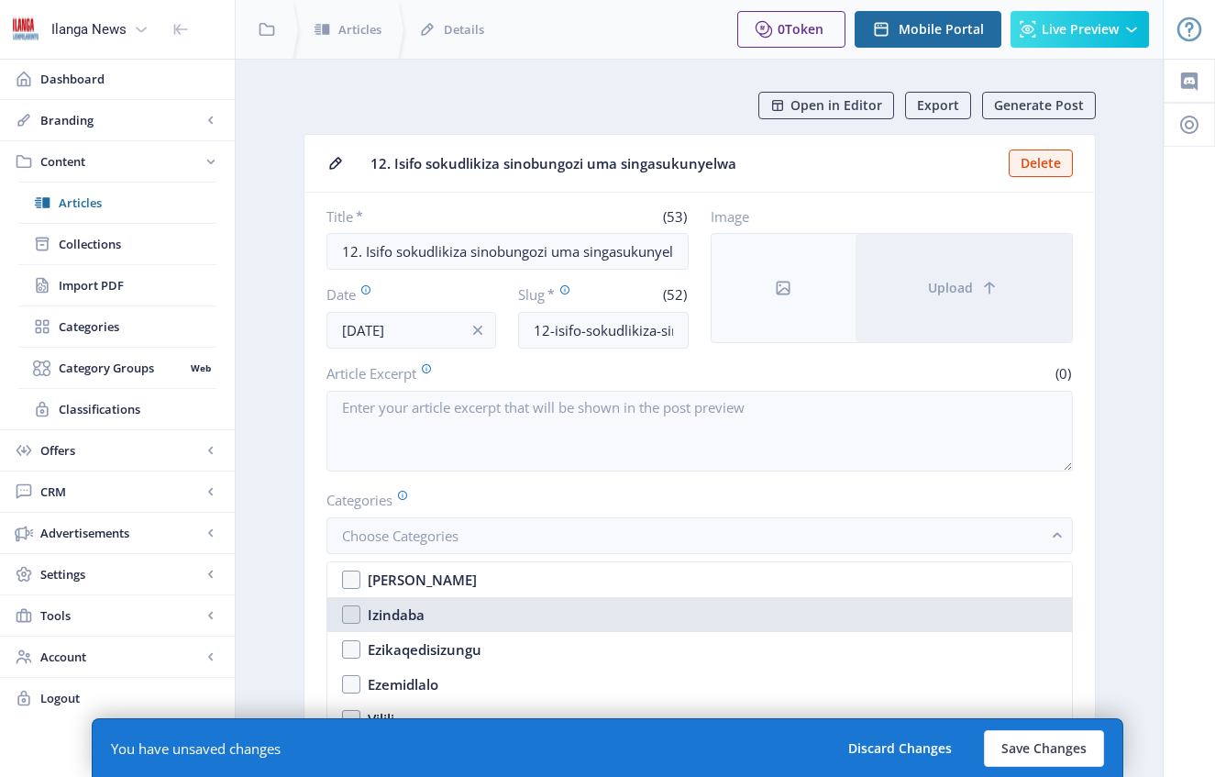
click at [352, 616] on nb-option "Izindaba" at bounding box center [699, 614] width 745 height 35
checkbox input "true"
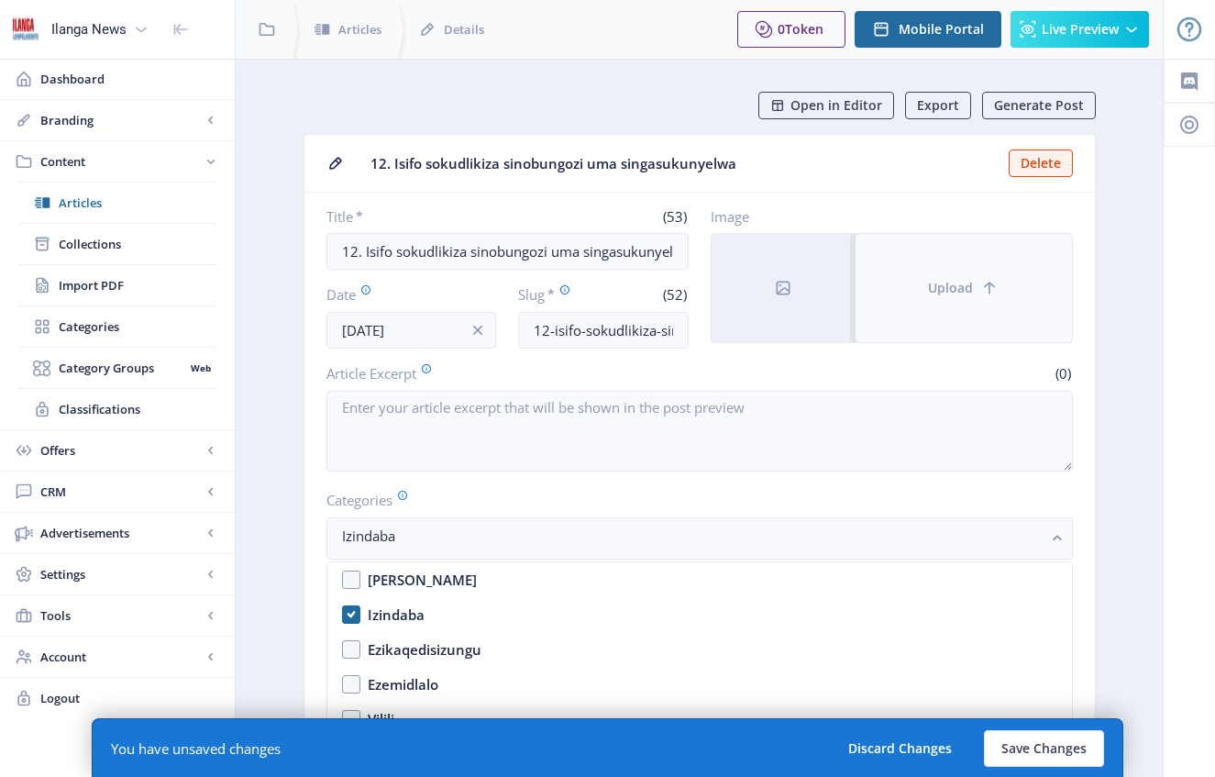
click at [861, 289] on span "Upload" at bounding box center [950, 288] width 45 height 15
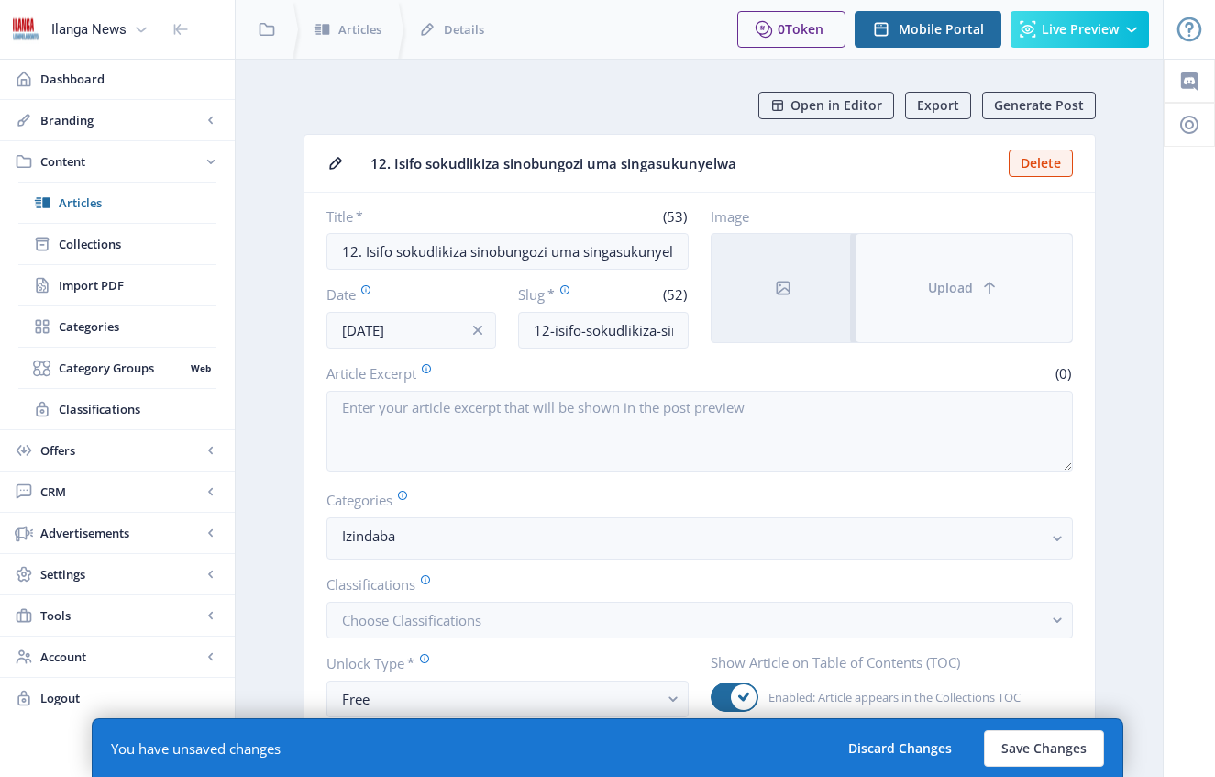
click at [861, 280] on icon at bounding box center [990, 288] width 18 height 18
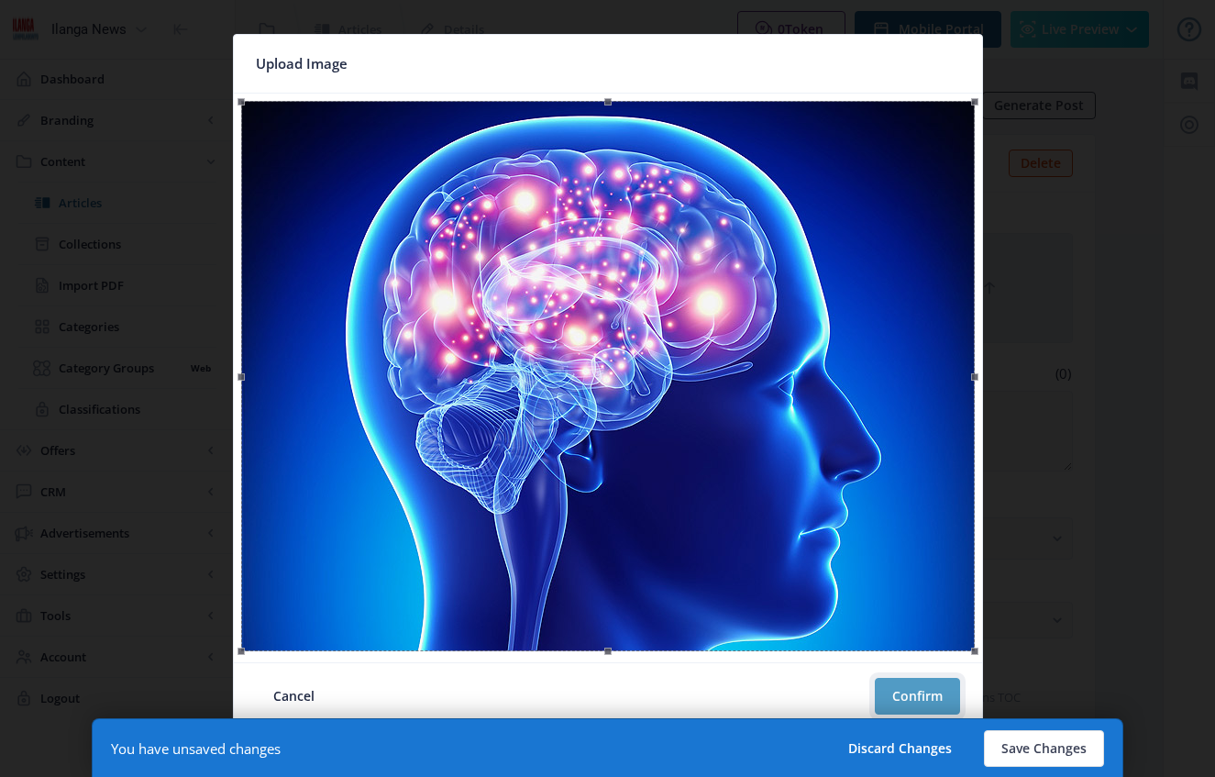
click at [861, 702] on button "Confirm" at bounding box center [917, 696] width 85 height 37
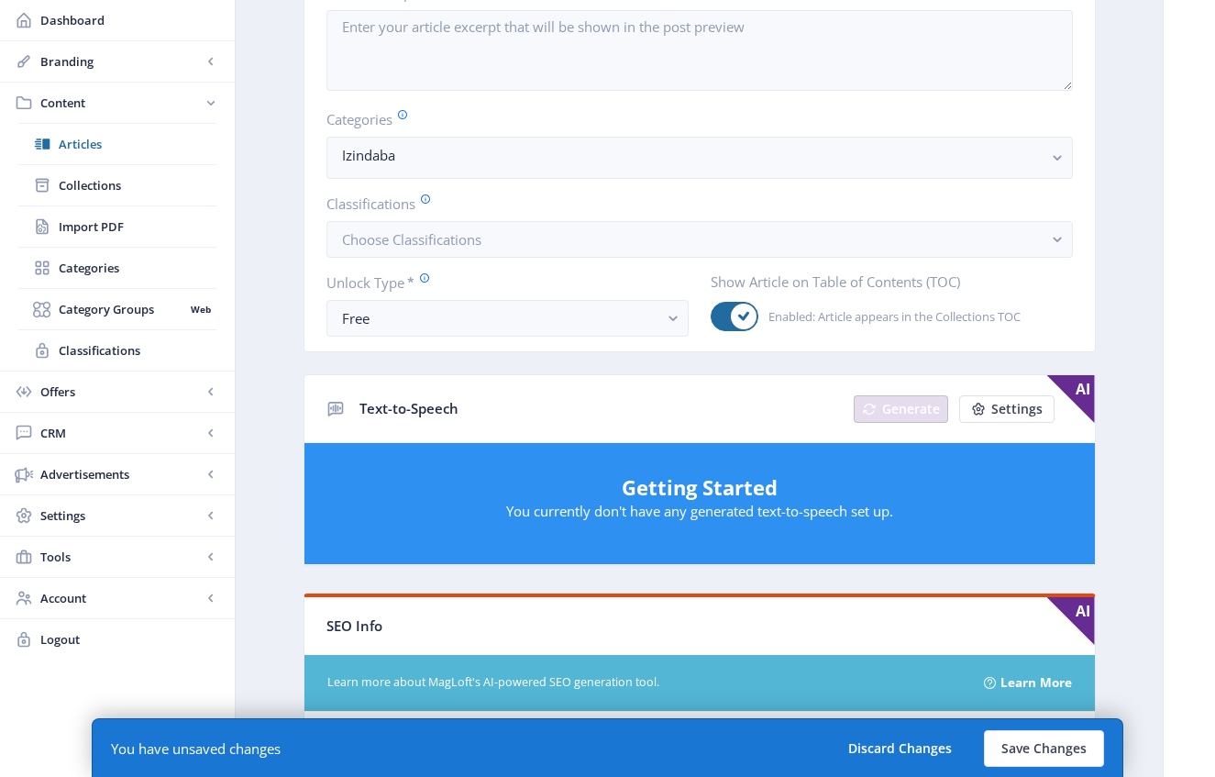
scroll to position [269, 0]
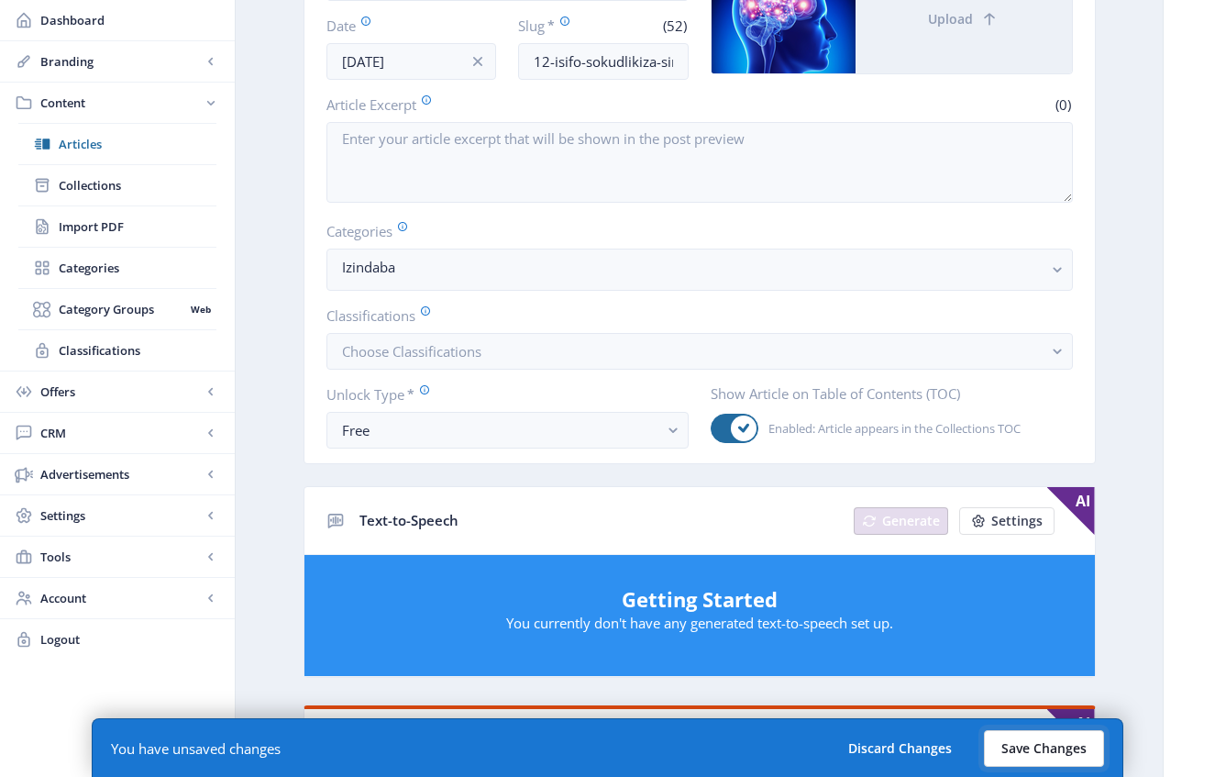
click at [861, 729] on button "Save Changes" at bounding box center [1044, 748] width 120 height 37
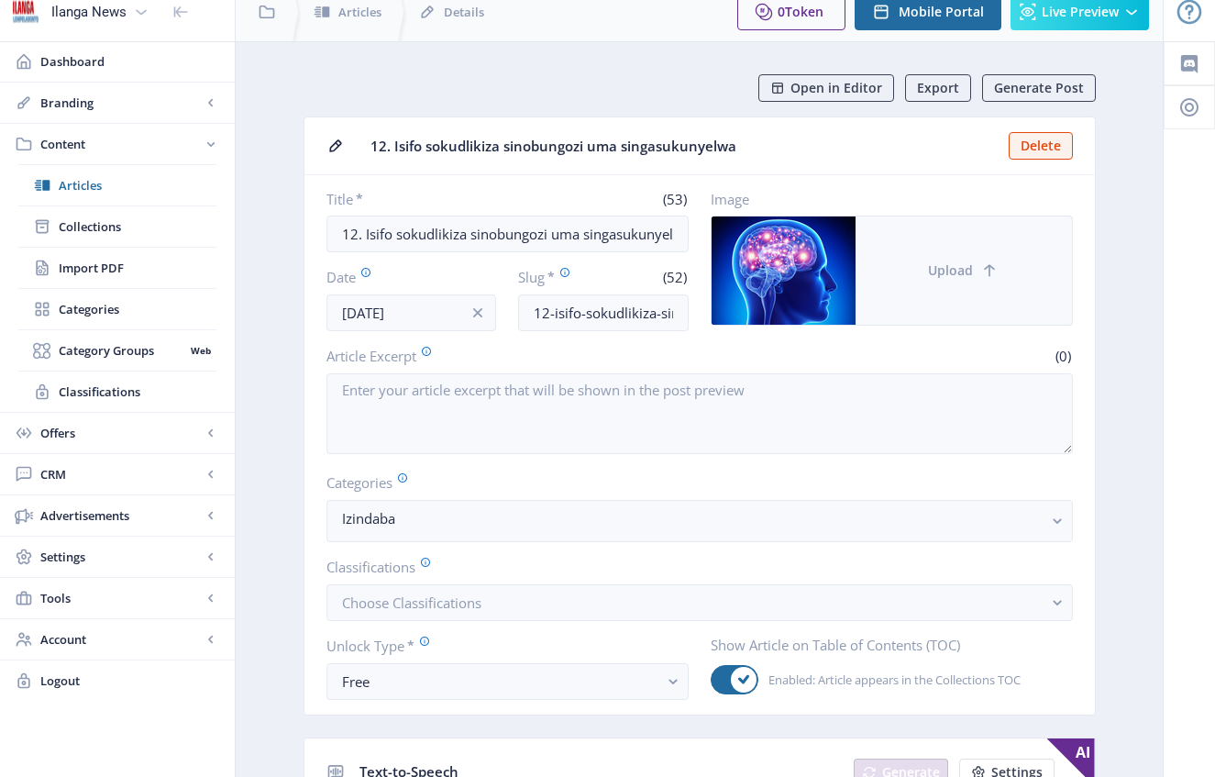
scroll to position [0, 0]
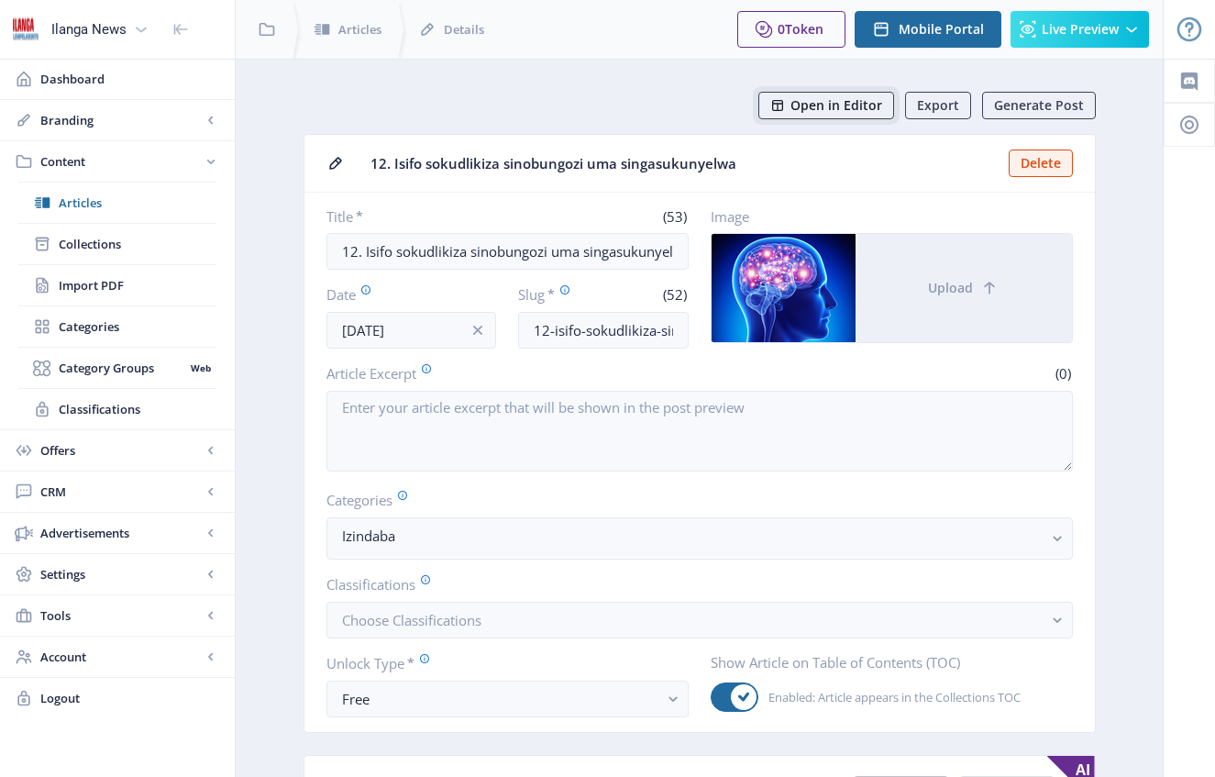
click at [850, 104] on span "Open in Editor" at bounding box center [837, 105] width 92 height 15
